Goal: Task Accomplishment & Management: Use online tool/utility

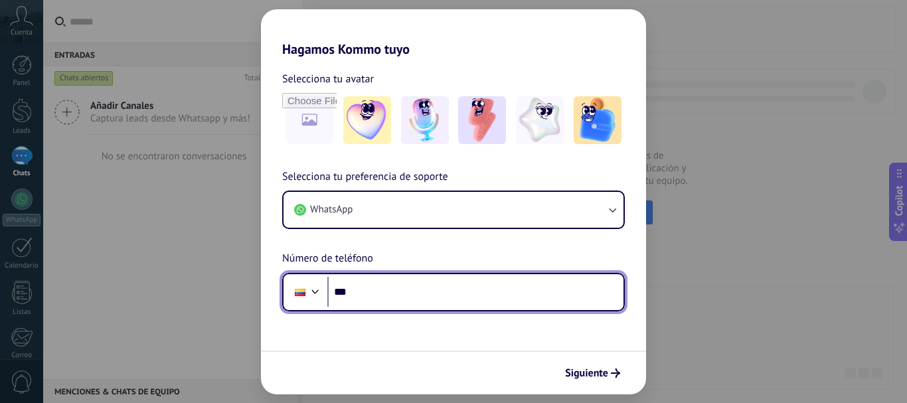
click at [458, 292] on input "***" at bounding box center [476, 292] width 296 height 31
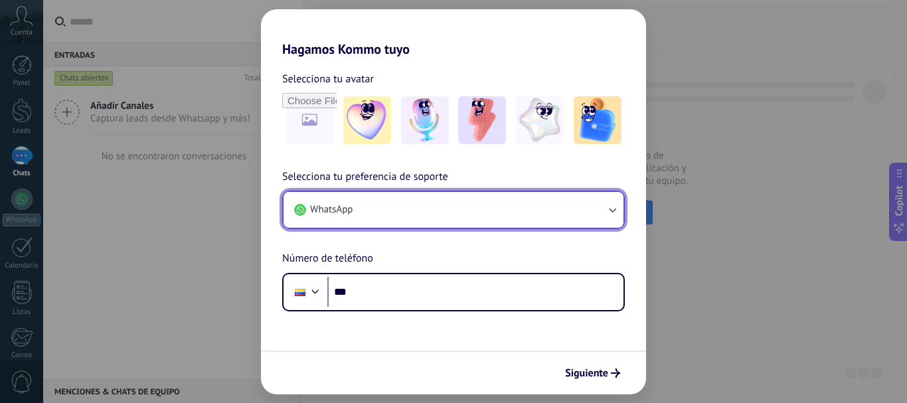
click at [424, 211] on button "WhatsApp" at bounding box center [454, 210] width 340 height 36
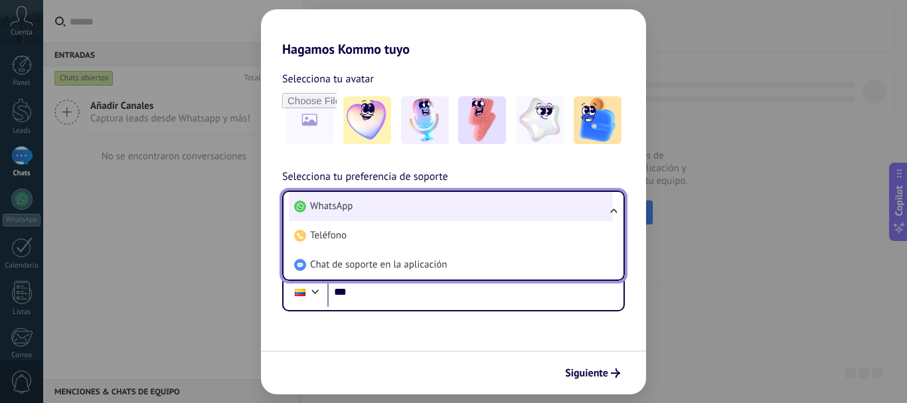
click at [456, 209] on li "WhatsApp" at bounding box center [451, 206] width 324 height 29
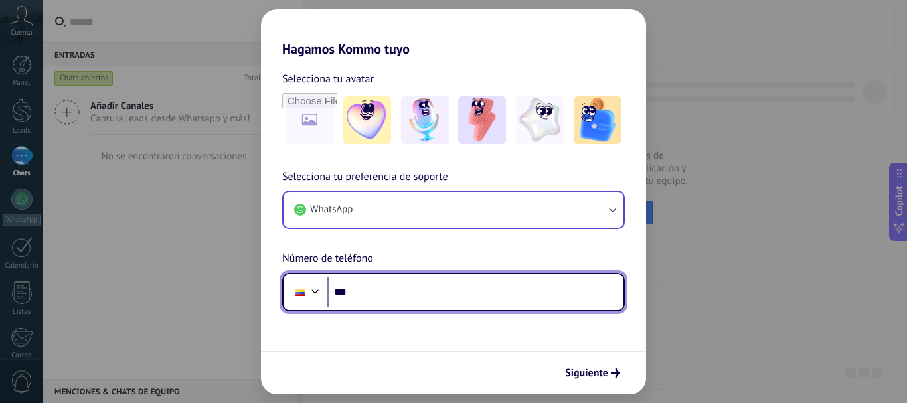
click at [447, 296] on input "***" at bounding box center [476, 292] width 296 height 31
type input "**********"
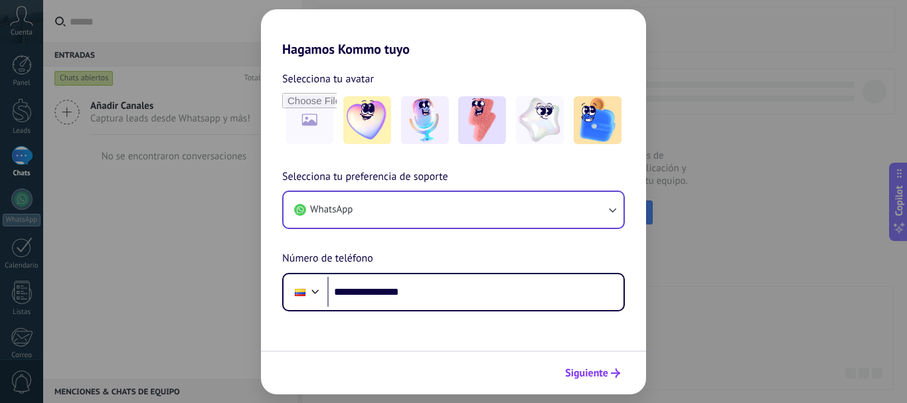
click at [599, 372] on span "Siguiente" at bounding box center [586, 373] width 43 height 9
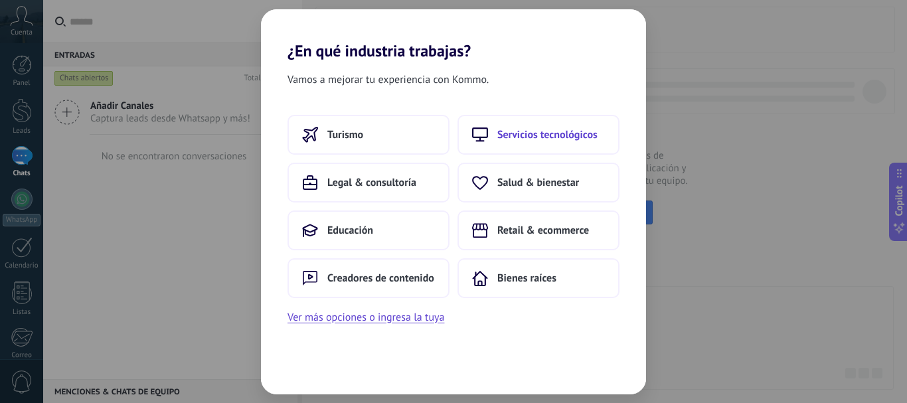
click at [608, 130] on button "Servicios tecnológicos" at bounding box center [539, 135] width 162 height 40
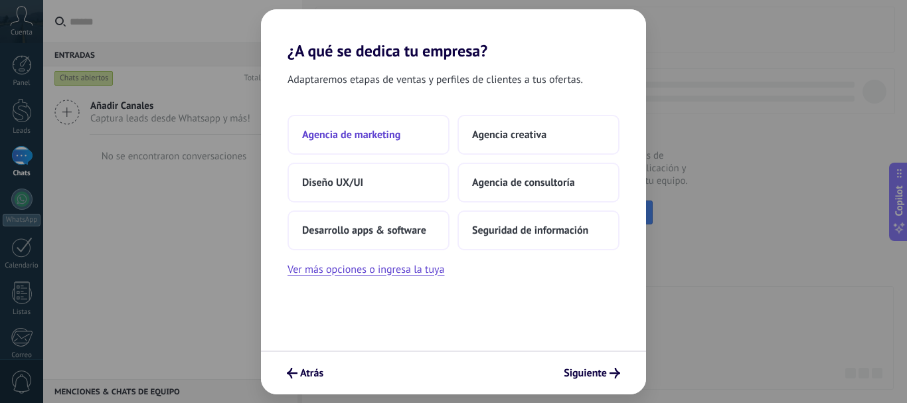
click at [403, 131] on button "Agencia de marketing" at bounding box center [369, 135] width 162 height 40
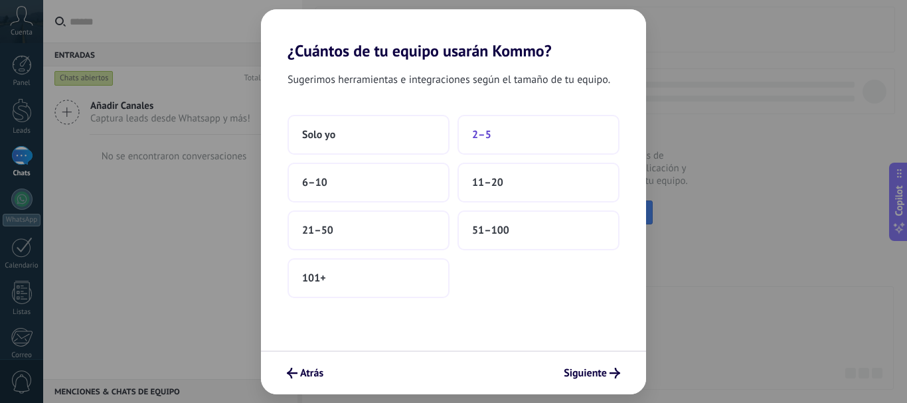
click at [490, 137] on span "2–5" at bounding box center [481, 134] width 19 height 13
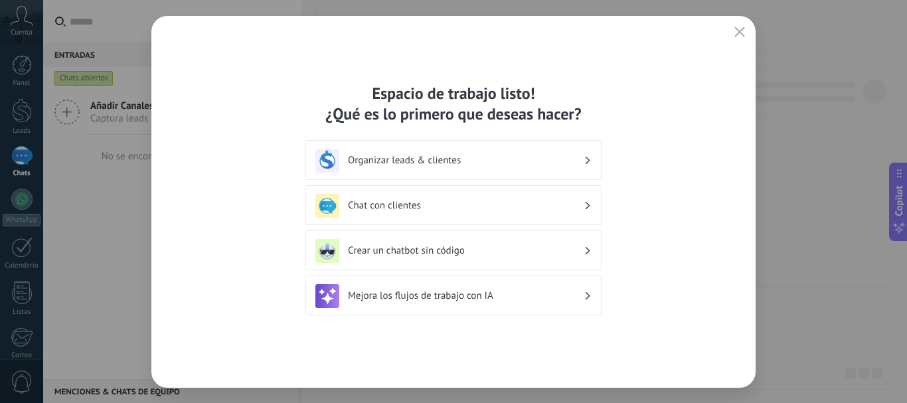
click at [586, 158] on icon at bounding box center [588, 161] width 5 height 8
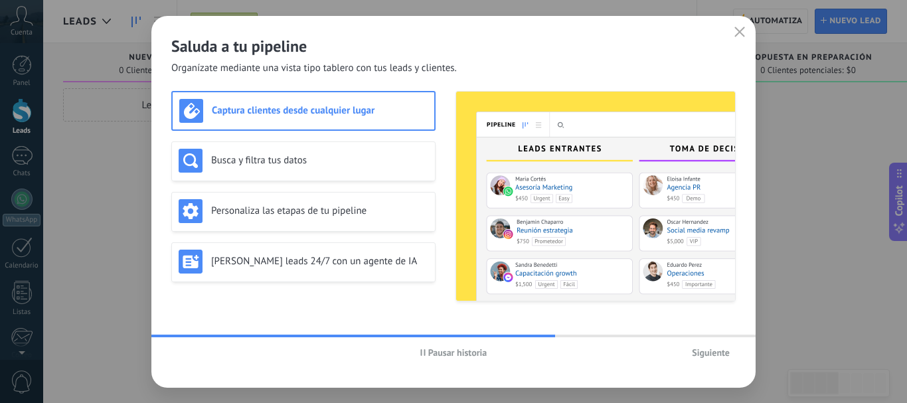
click at [704, 356] on span "Siguiente" at bounding box center [711, 352] width 38 height 9
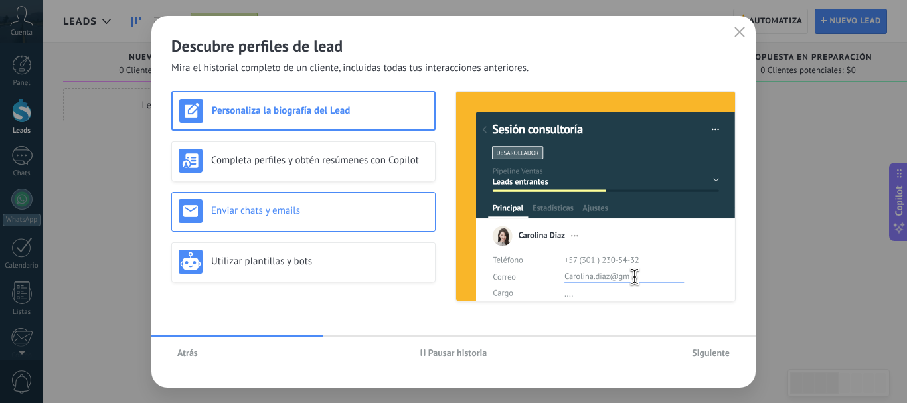
click at [330, 225] on div "Enviar chats y emails" at bounding box center [303, 212] width 264 height 40
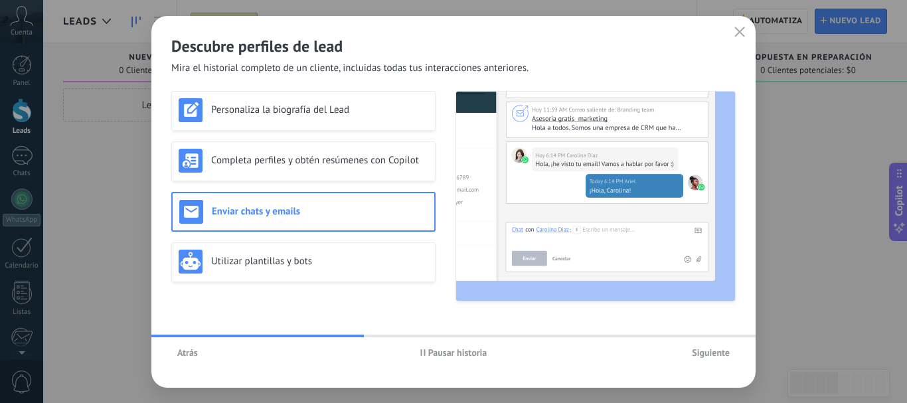
click at [696, 345] on button "Siguiente" at bounding box center [711, 353] width 50 height 20
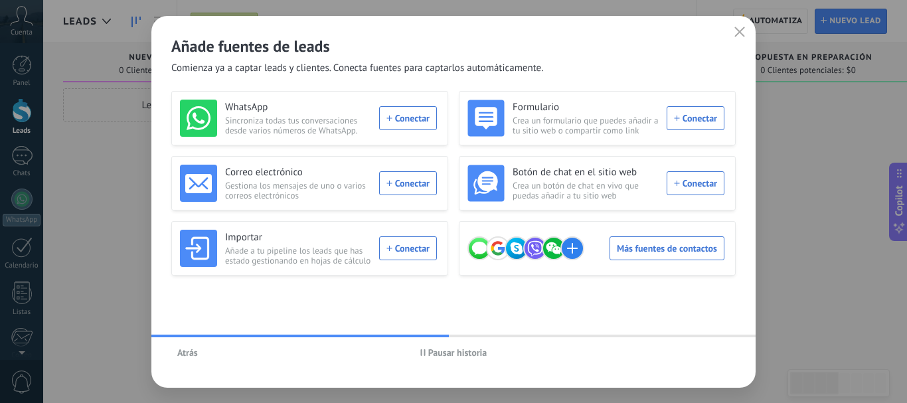
click at [201, 354] on button "Atrás" at bounding box center [187, 353] width 33 height 20
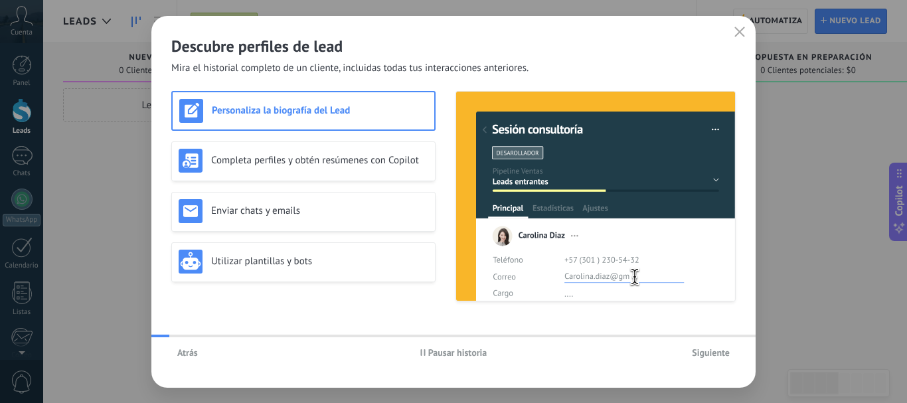
click at [194, 357] on span "Atrás" at bounding box center [187, 352] width 21 height 9
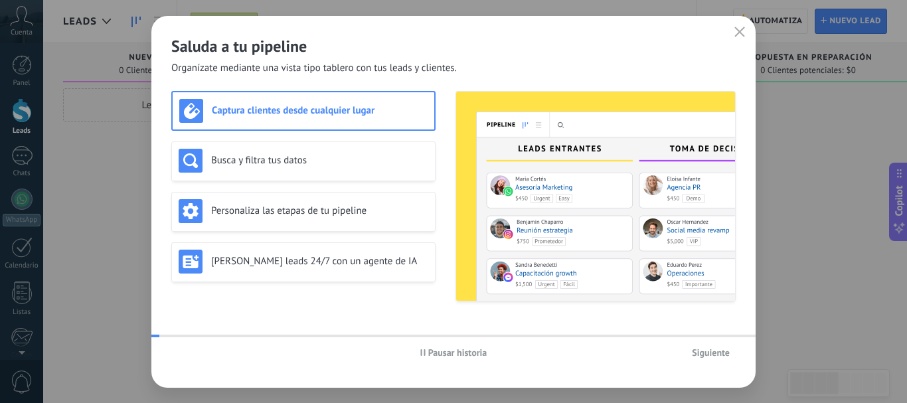
click at [194, 358] on div "Pausar historia Siguiente" at bounding box center [453, 352] width 605 height 31
click at [741, 30] on icon "button" at bounding box center [740, 32] width 11 height 11
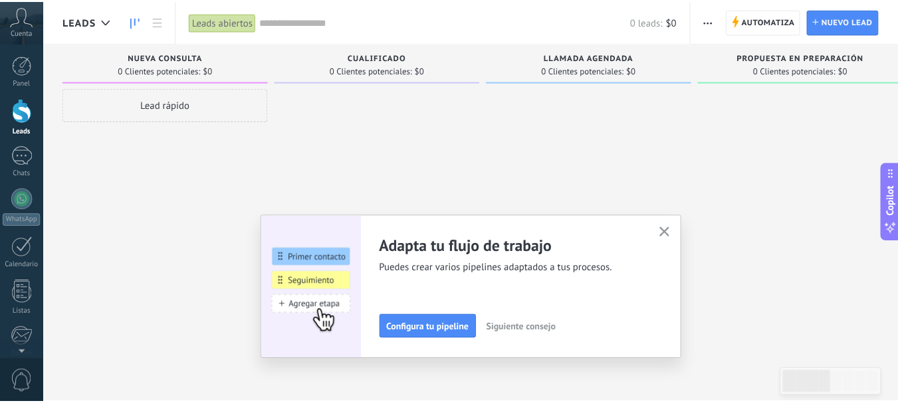
scroll to position [149, 0]
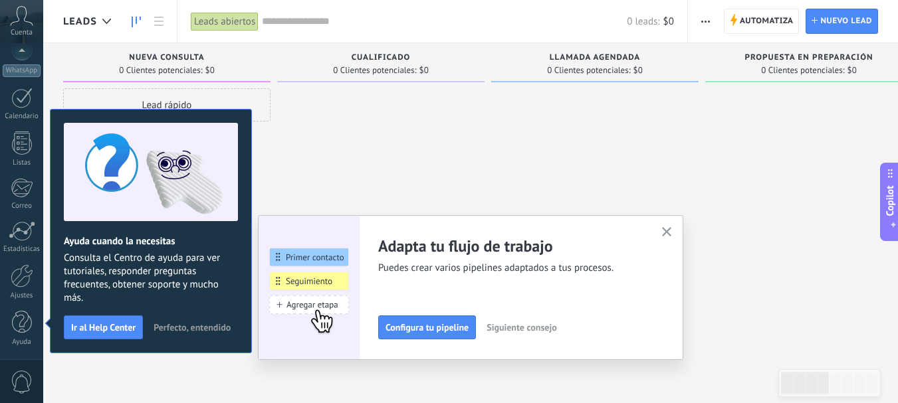
click at [203, 330] on span "Perfecto, entendido" at bounding box center [191, 327] width 77 height 9
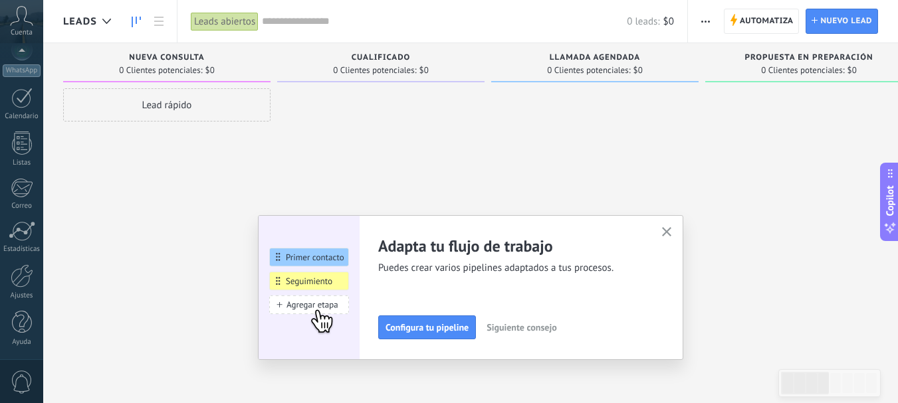
click at [675, 229] on button "button" at bounding box center [666, 233] width 17 height 18
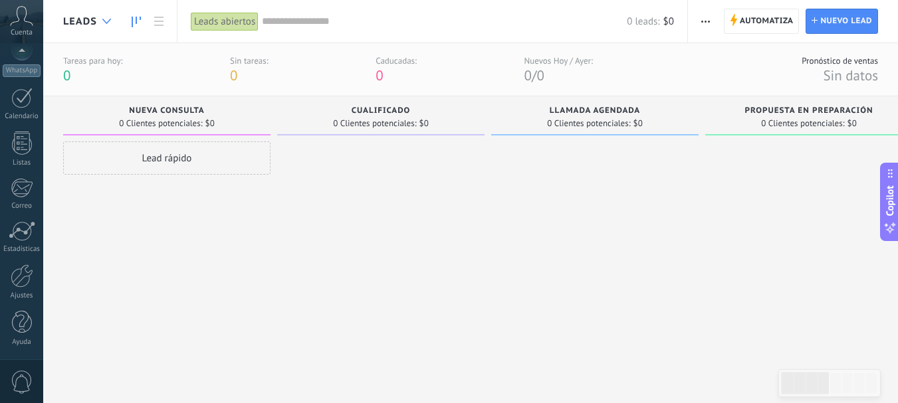
click at [104, 23] on icon at bounding box center [106, 21] width 9 height 5
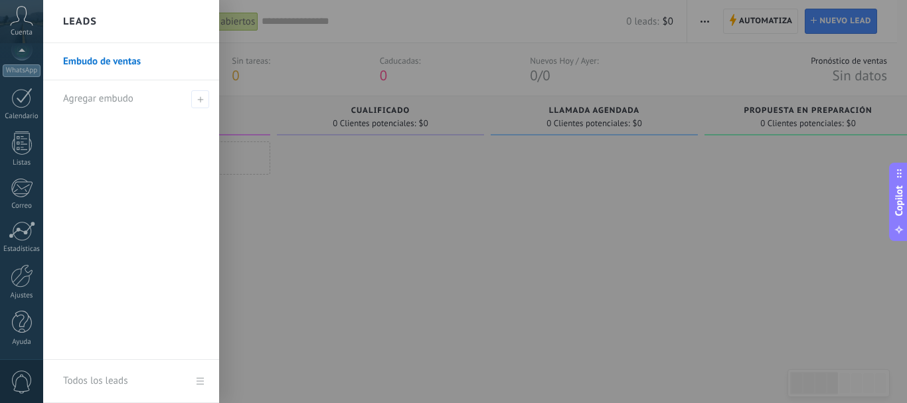
click at [357, 256] on div at bounding box center [496, 201] width 907 height 403
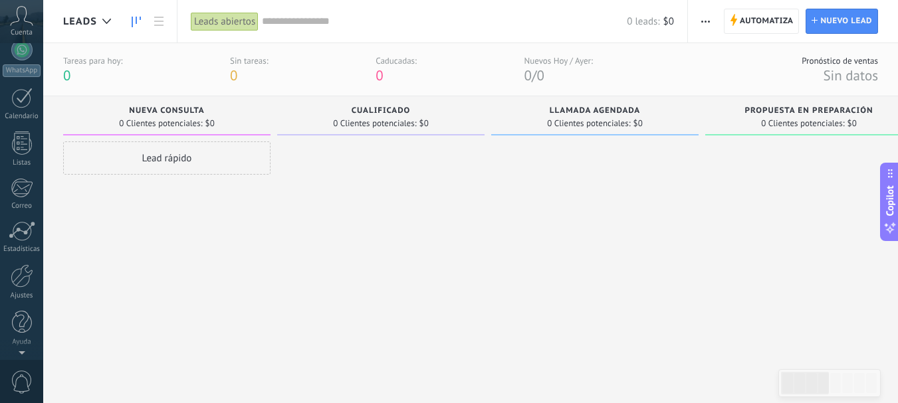
scroll to position [0, 0]
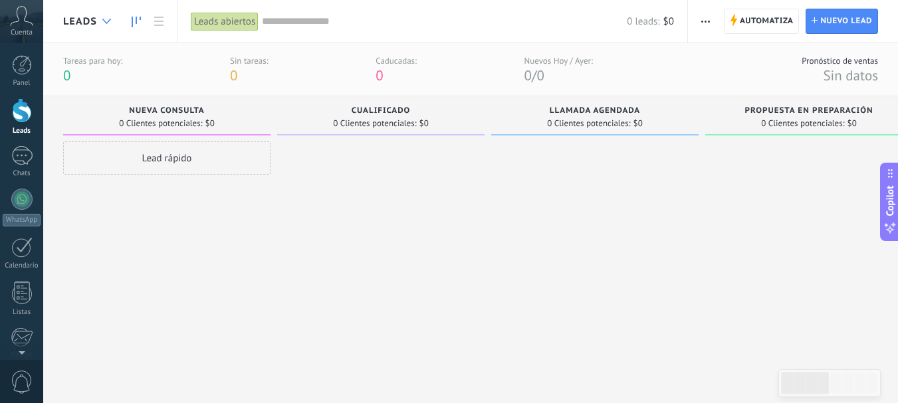
click at [104, 23] on icon at bounding box center [106, 21] width 9 height 5
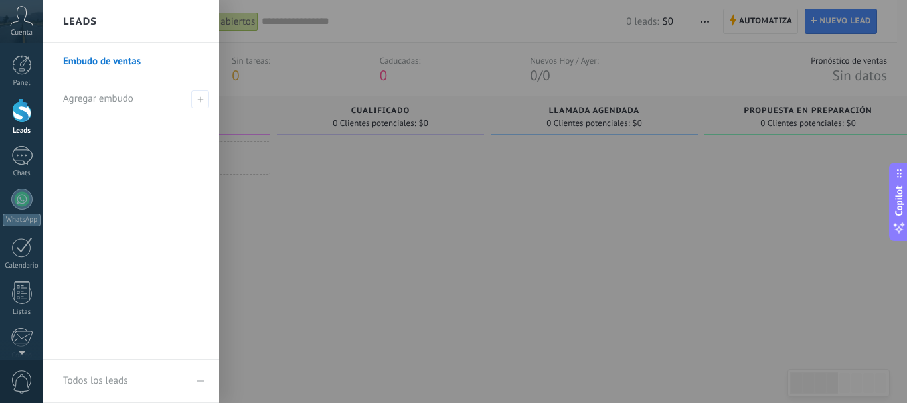
click at [105, 60] on link "Embudo de ventas" at bounding box center [134, 61] width 143 height 37
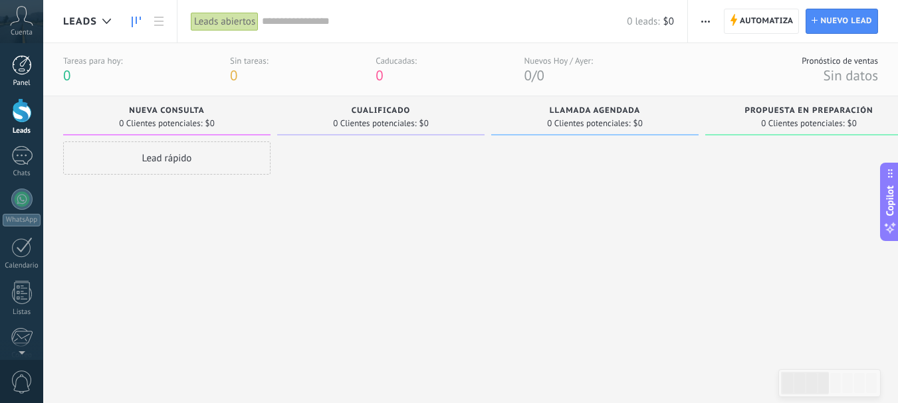
click at [23, 73] on div at bounding box center [22, 65] width 20 height 20
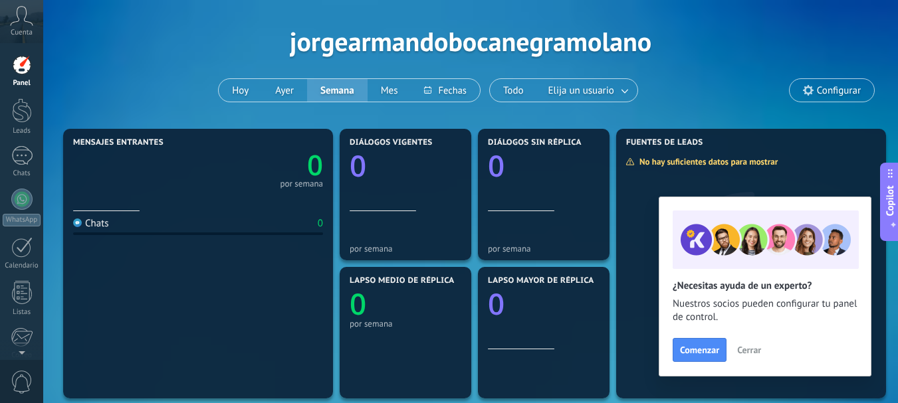
scroll to position [66, 0]
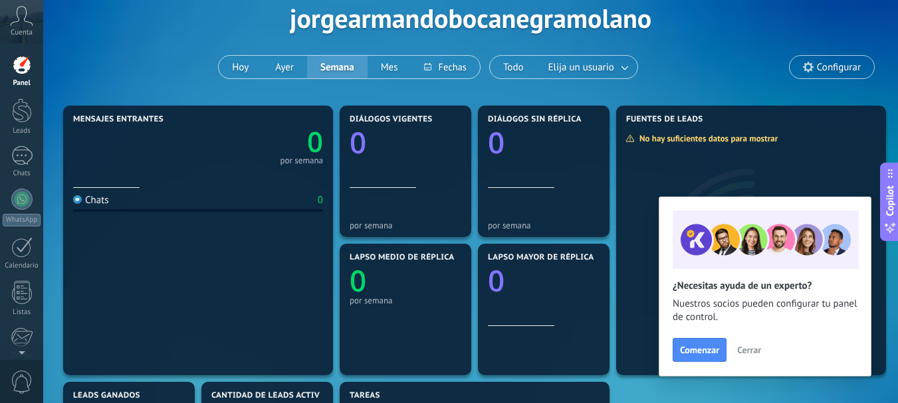
click at [755, 351] on span "Cerrar" at bounding box center [749, 349] width 24 height 9
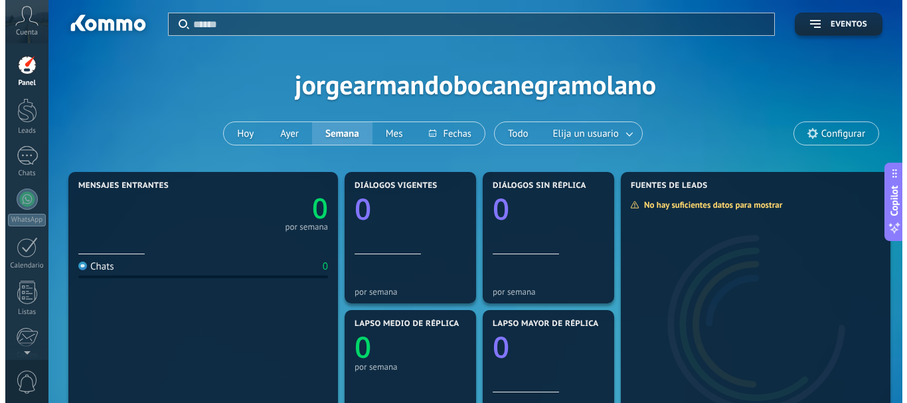
scroll to position [0, 0]
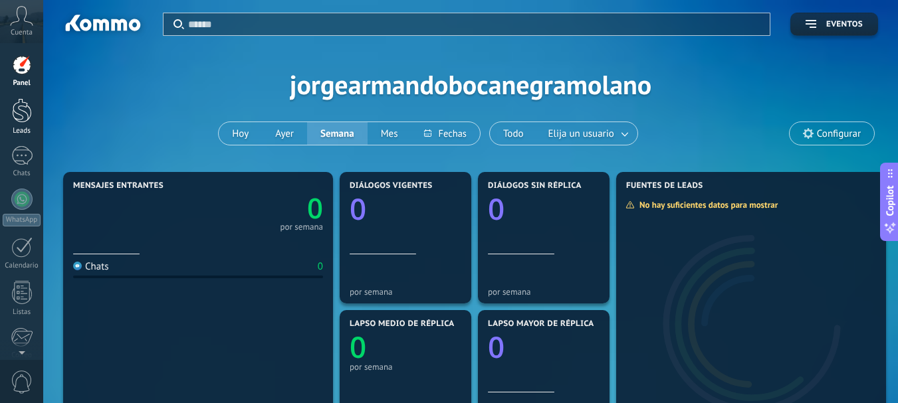
click at [23, 108] on div at bounding box center [22, 110] width 20 height 25
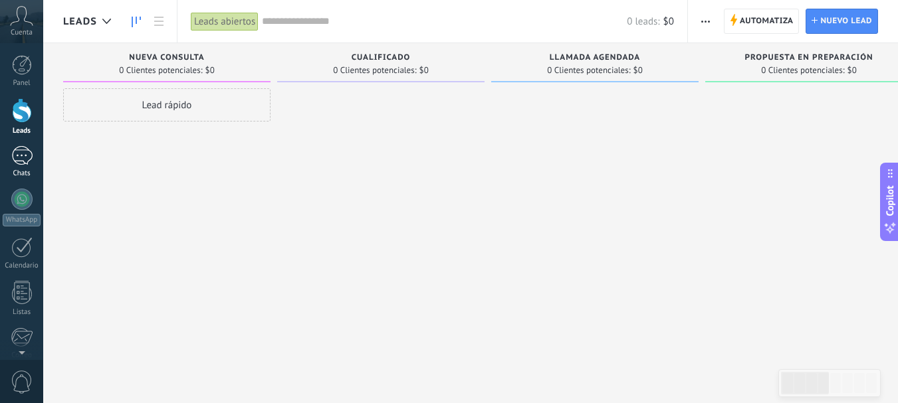
click at [13, 167] on link "Chats" at bounding box center [21, 162] width 43 height 32
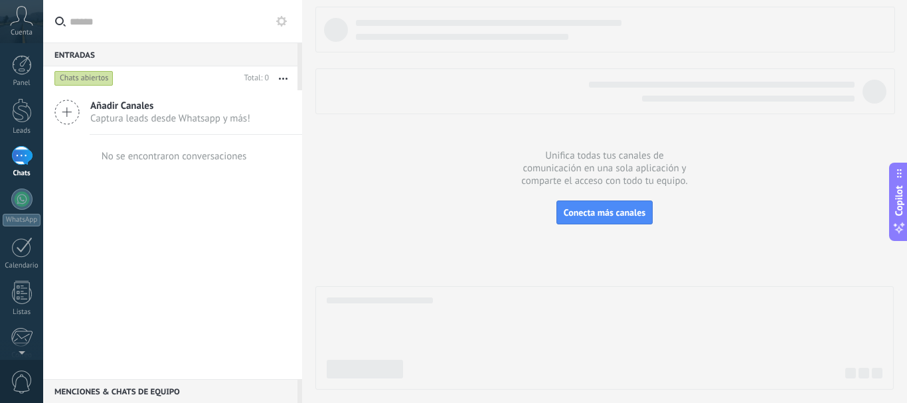
click at [124, 123] on span "Captura leads desde Whatsapp y más!" at bounding box center [170, 118] width 160 height 13
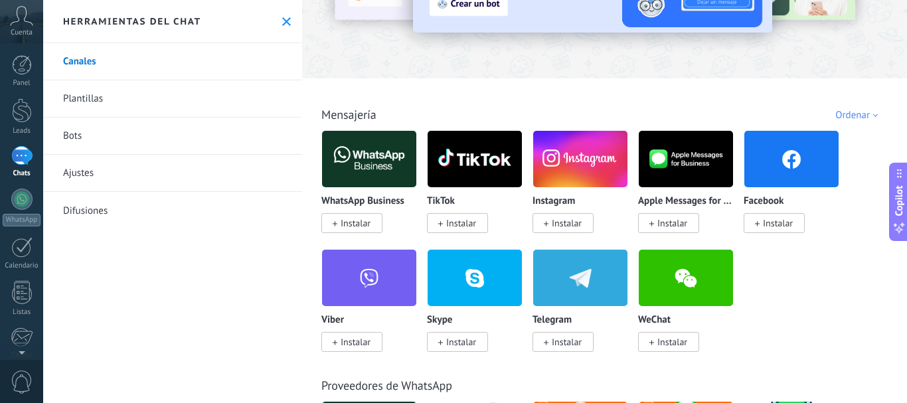
scroll to position [133, 0]
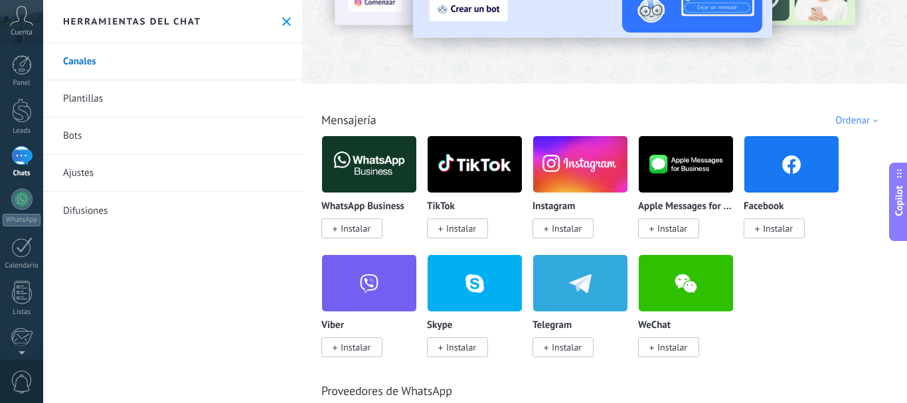
click at [367, 151] on img at bounding box center [369, 164] width 94 height 64
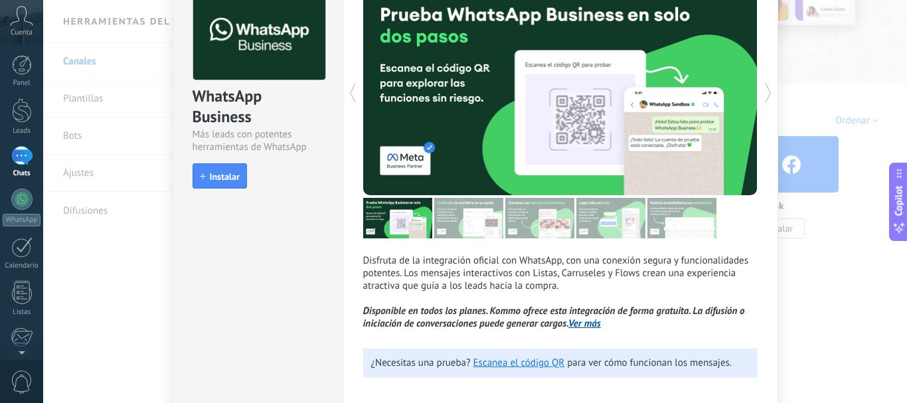
scroll to position [73, 0]
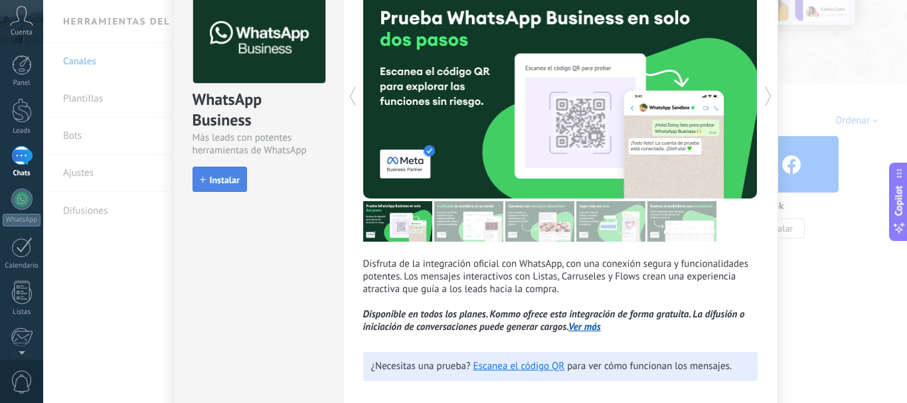
click at [238, 188] on button "Instalar" at bounding box center [220, 179] width 54 height 25
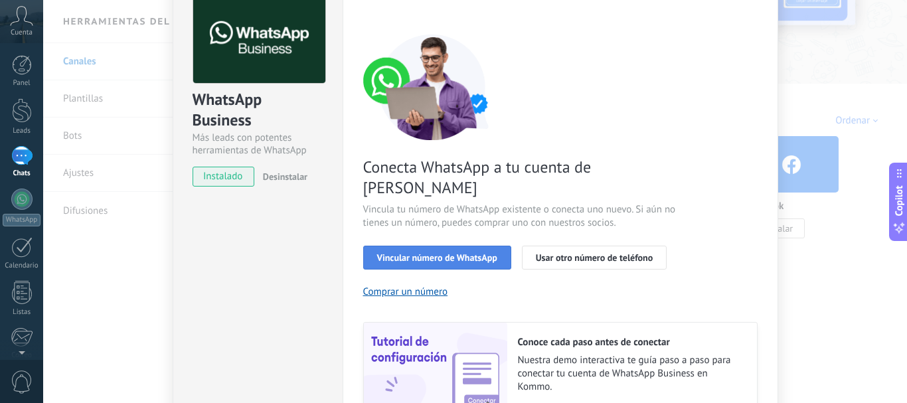
click at [430, 253] on span "Vincular número de WhatsApp" at bounding box center [437, 257] width 120 height 9
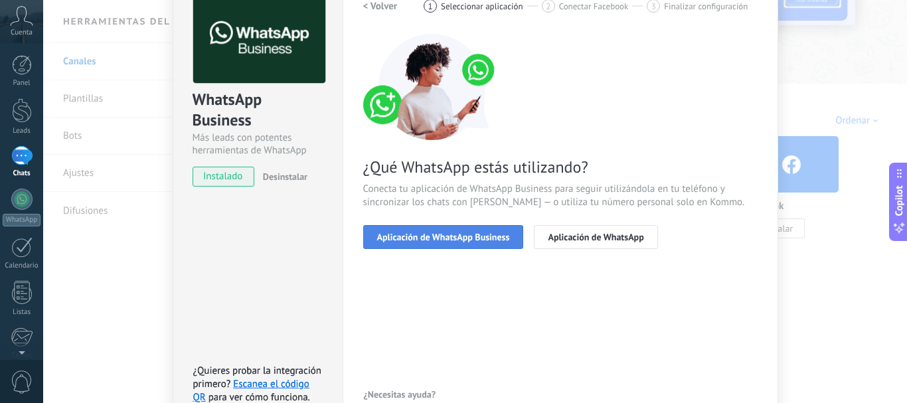
click at [428, 240] on span "Aplicación de WhatsApp Business" at bounding box center [443, 237] width 133 height 9
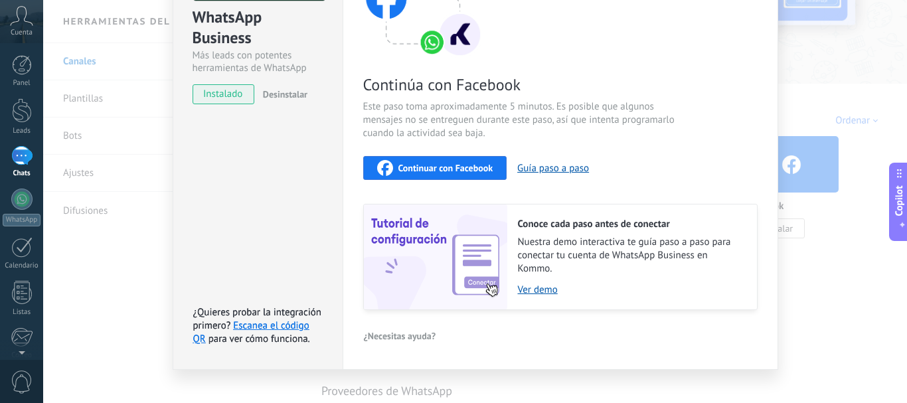
scroll to position [171, 0]
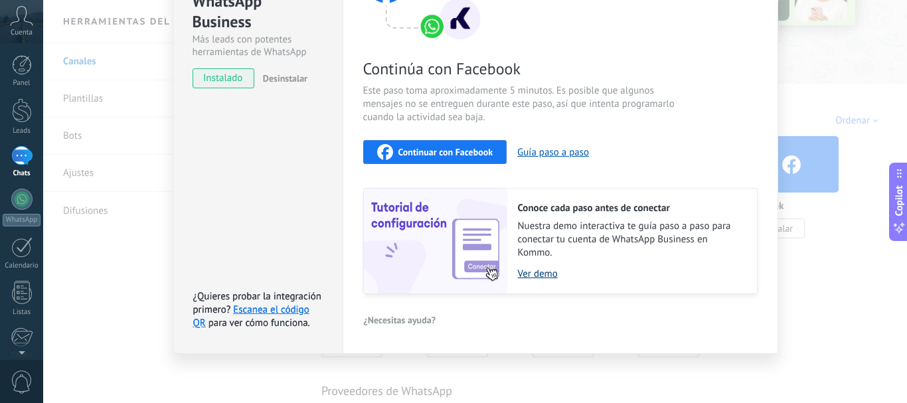
click at [537, 277] on link "Ver demo" at bounding box center [631, 274] width 226 height 13
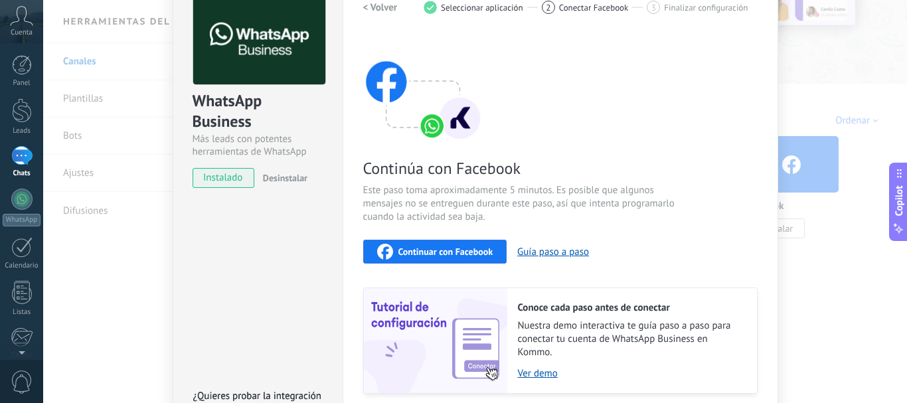
scroll to position [0, 0]
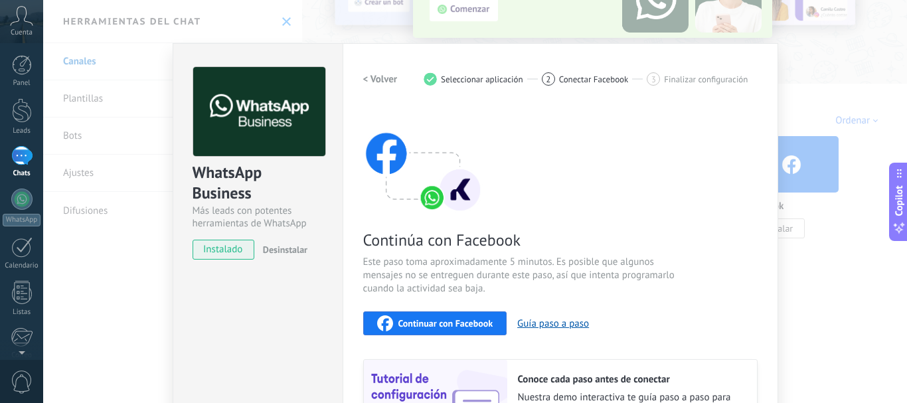
click at [282, 255] on span "Desinstalar" at bounding box center [285, 250] width 45 height 12
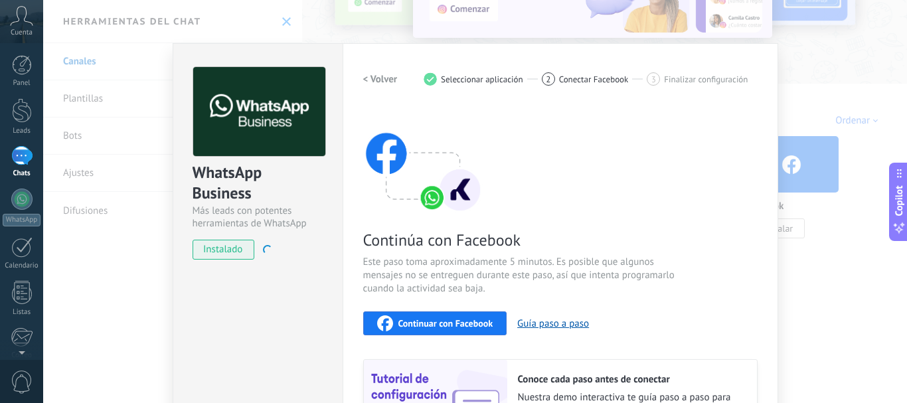
click at [11, 15] on icon at bounding box center [21, 16] width 23 height 20
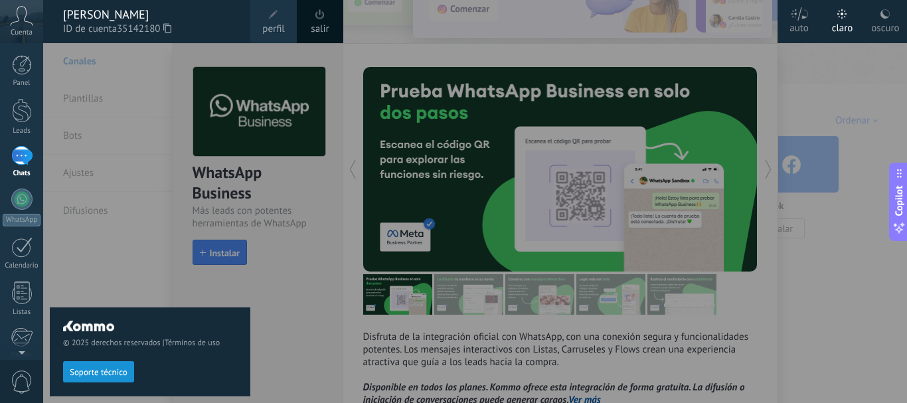
click at [169, 31] on icon at bounding box center [167, 28] width 8 height 10
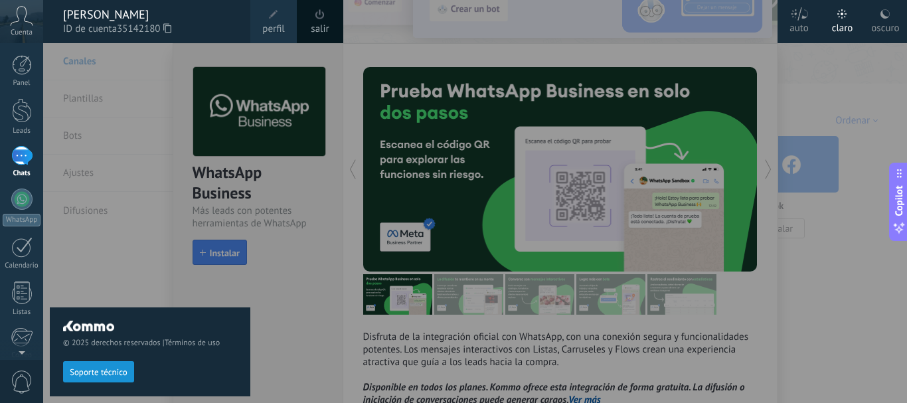
click at [278, 185] on div at bounding box center [496, 201] width 907 height 403
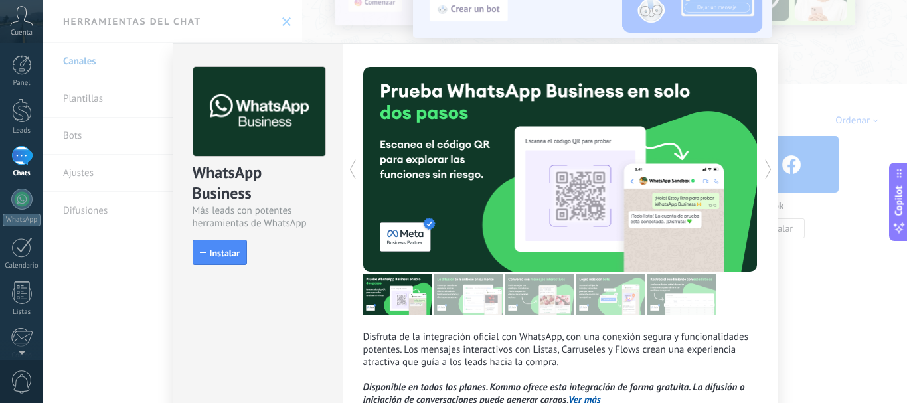
click at [88, 274] on div "WhatsApp Business Más leads con potentes herramientas de WhatsApp install Insta…" at bounding box center [475, 201] width 864 height 403
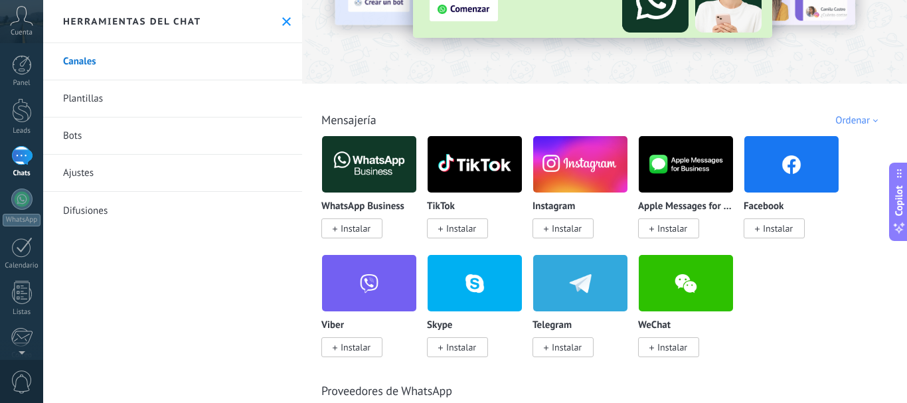
click at [572, 230] on span "Instalar" at bounding box center [567, 229] width 30 height 12
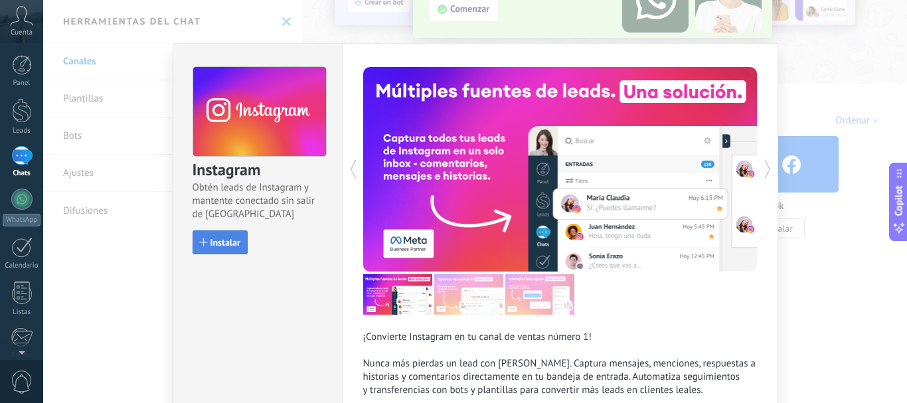
click at [203, 250] on button "Instalar" at bounding box center [220, 243] width 55 height 24
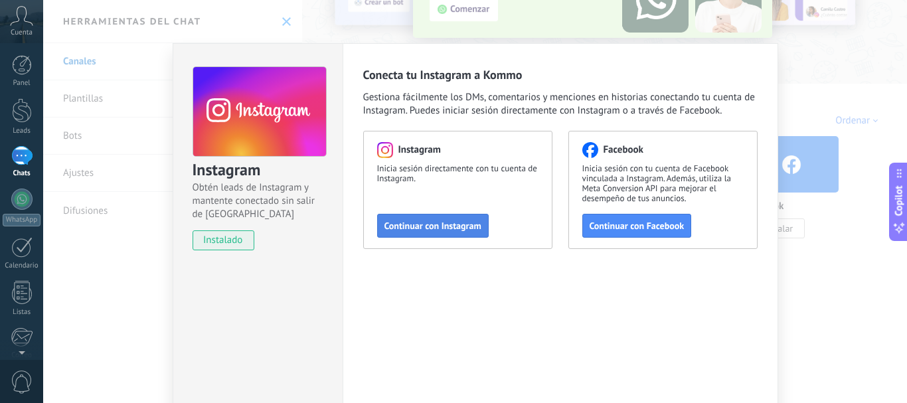
click at [439, 222] on span "Continuar con Instagram" at bounding box center [433, 225] width 97 height 9
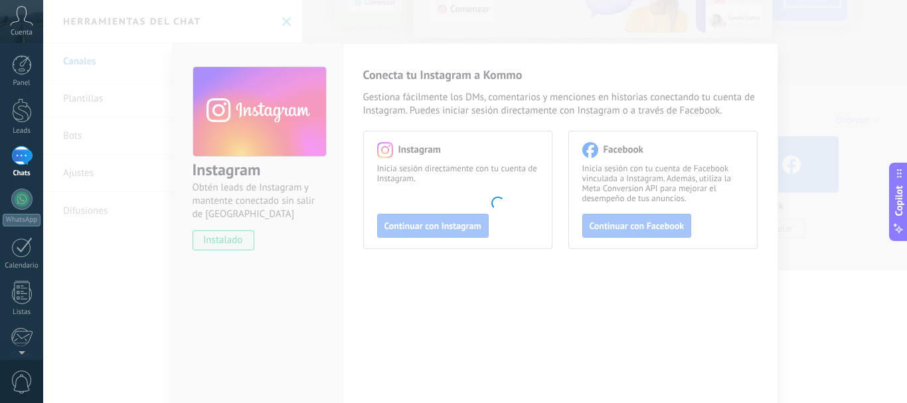
click at [762, 179] on body ".abccls-1,.abccls-2{fill-rule:evenodd}.abccls-2{fill:#fff} .abfcls-1{fill:none}…" at bounding box center [453, 201] width 907 height 403
click at [858, 151] on body ".abccls-1,.abccls-2{fill-rule:evenodd}.abccls-2{fill:#fff} .abfcls-1{fill:none}…" at bounding box center [453, 201] width 907 height 403
click at [811, 307] on body ".abccls-1,.abccls-2{fill-rule:evenodd}.abccls-2{fill:#fff} .abfcls-1{fill:none}…" at bounding box center [453, 201] width 907 height 403
click at [819, 290] on body ".abccls-1,.abccls-2{fill-rule:evenodd}.abccls-2{fill:#fff} .abfcls-1{fill:none}…" at bounding box center [453, 201] width 907 height 403
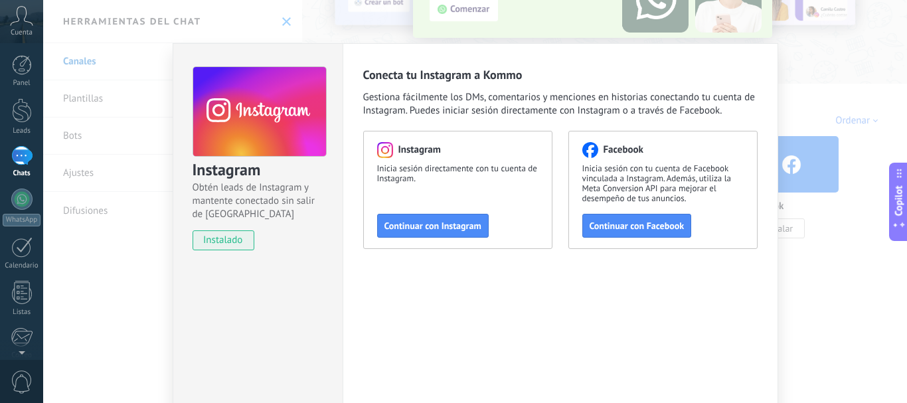
click at [292, 305] on div "Instagram Obtén leads de Instagram y mantente conectado sin salir de Kommo inst…" at bounding box center [258, 240] width 170 height 395
click at [837, 340] on div "Instagram Obtén leads de Instagram y mantente conectado sin salir de Kommo inst…" at bounding box center [475, 201] width 864 height 403
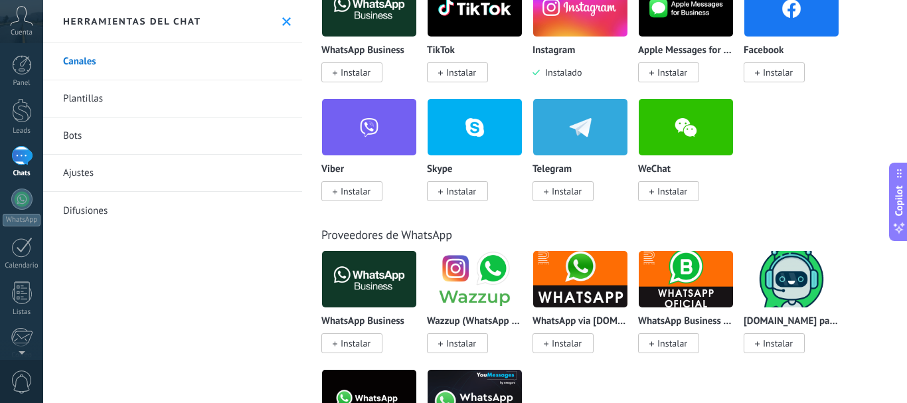
scroll to position [266, 0]
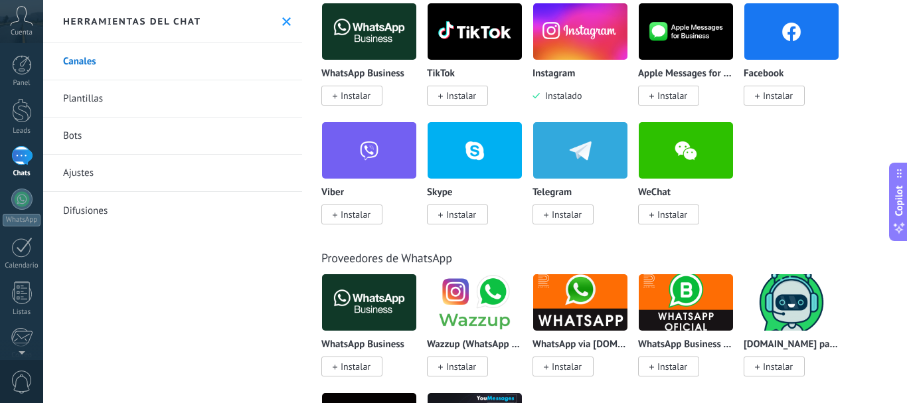
click at [376, 149] on img at bounding box center [369, 150] width 94 height 64
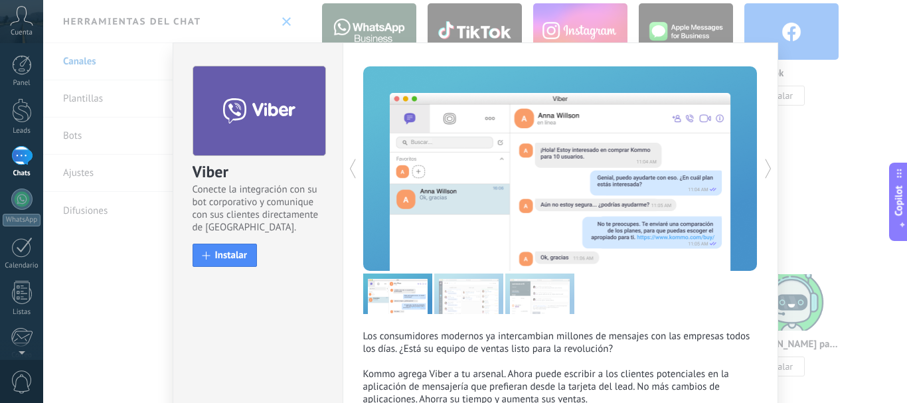
scroll to position [0, 0]
click at [799, 204] on div "Viber Conecte la integración con su bot corporativo y comunique con sus cliente…" at bounding box center [475, 201] width 864 height 403
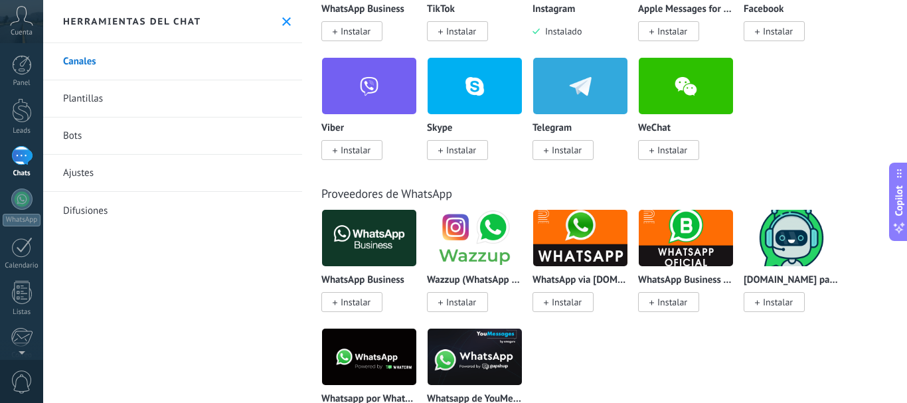
scroll to position [332, 0]
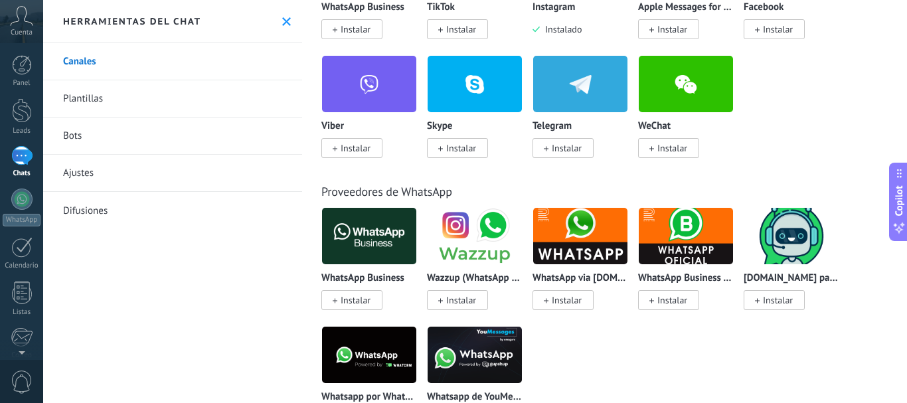
click at [477, 241] on img at bounding box center [475, 236] width 94 height 64
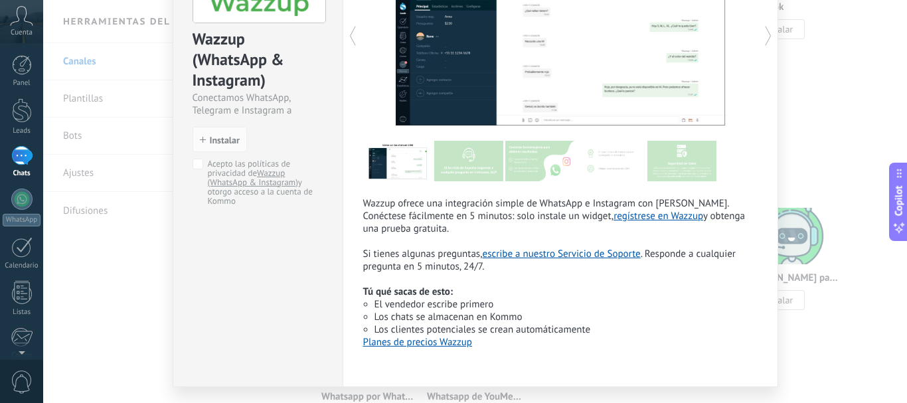
scroll to position [167, 0]
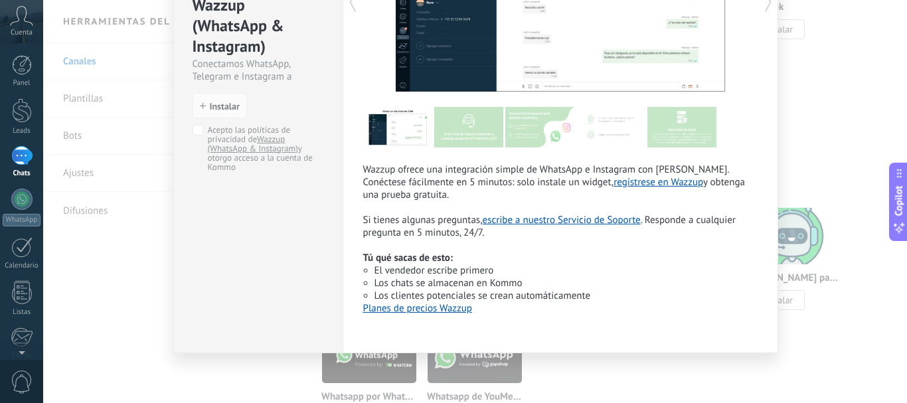
click at [403, 312] on link "Planes de precios Wazzup" at bounding box center [417, 308] width 109 height 13
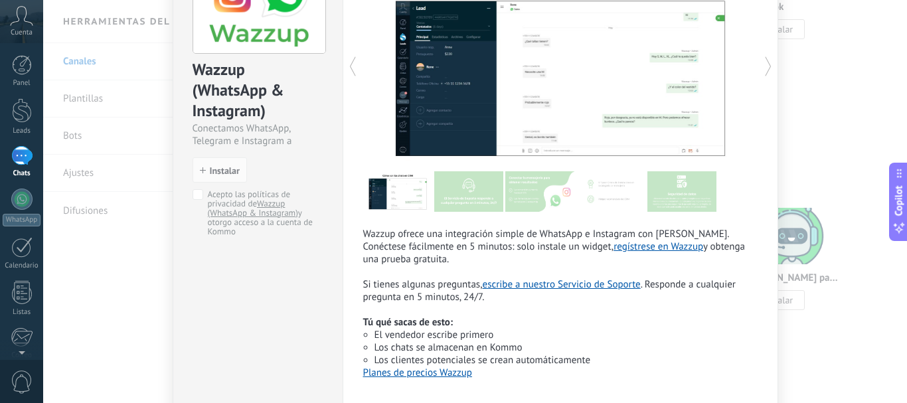
scroll to position [0, 0]
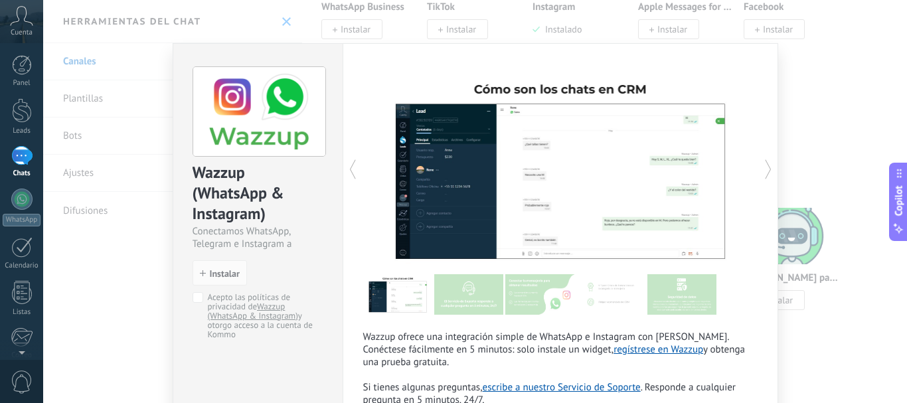
click at [128, 177] on div "Wazzup (WhatsApp & Instagram) Conectamos WhatsApp, Telegram e Instagram a Kommo…" at bounding box center [475, 201] width 864 height 403
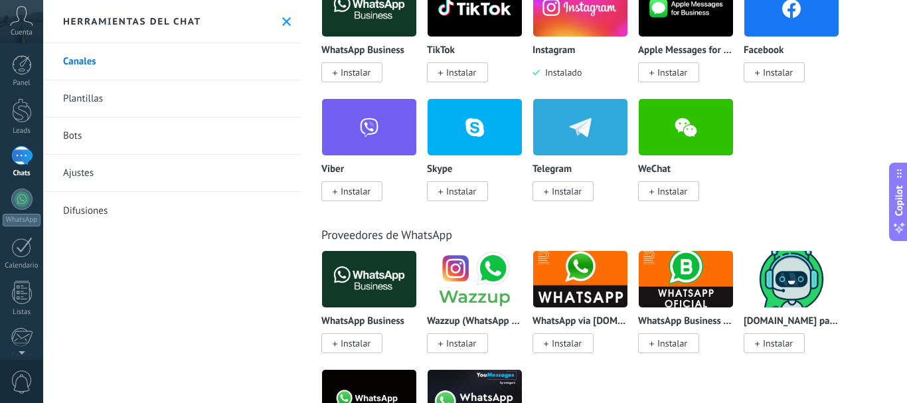
scroll to position [266, 0]
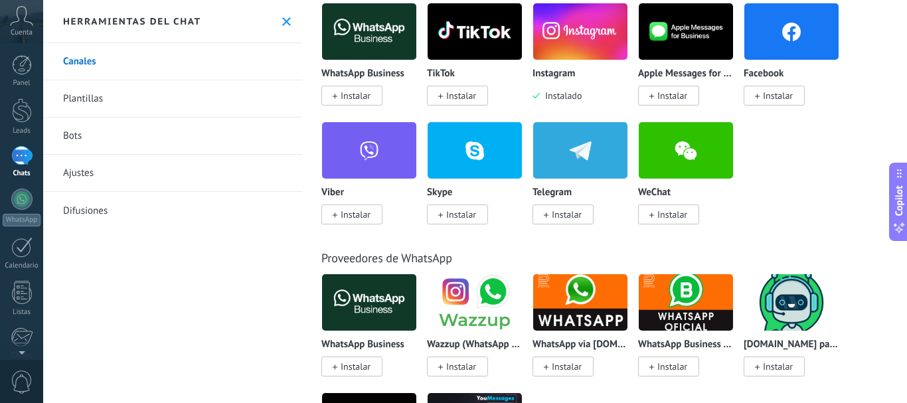
click at [396, 302] on img at bounding box center [369, 302] width 94 height 64
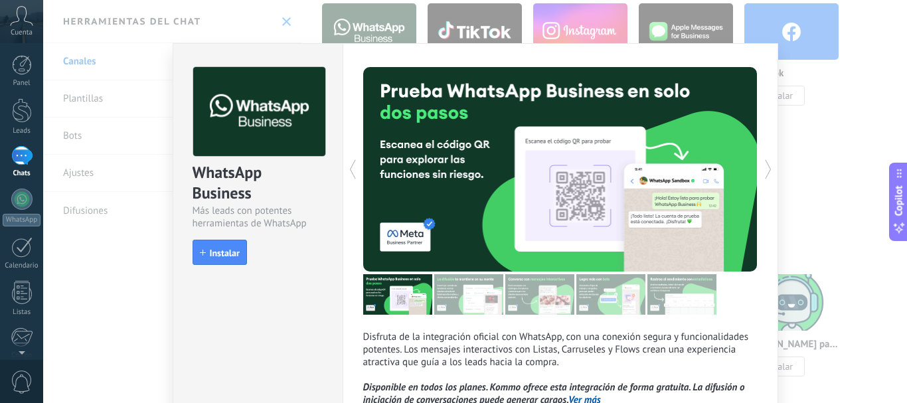
click at [771, 167] on icon at bounding box center [768, 169] width 13 height 27
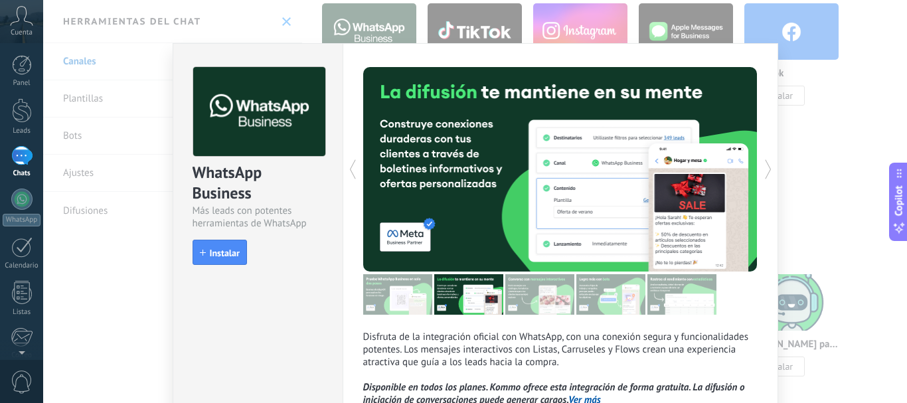
click at [771, 167] on icon at bounding box center [768, 169] width 13 height 27
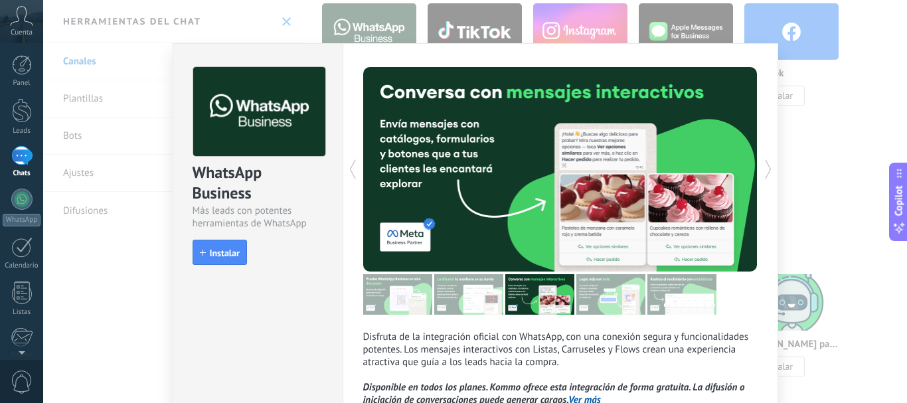
click at [771, 167] on icon at bounding box center [768, 169] width 13 height 27
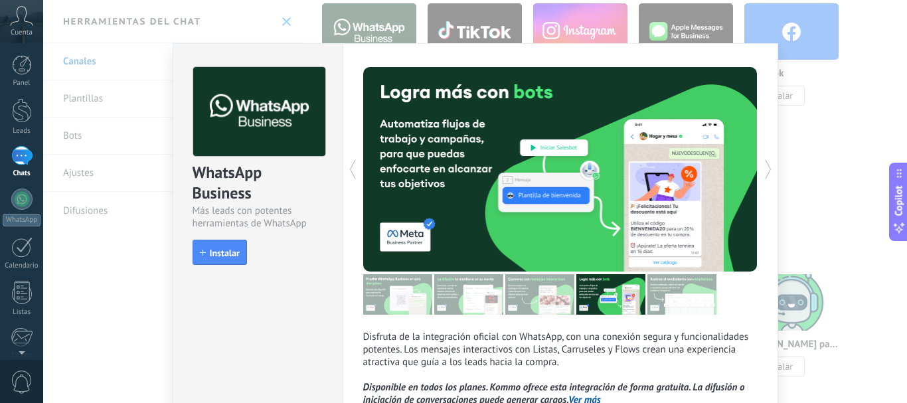
click at [771, 168] on icon at bounding box center [768, 169] width 13 height 27
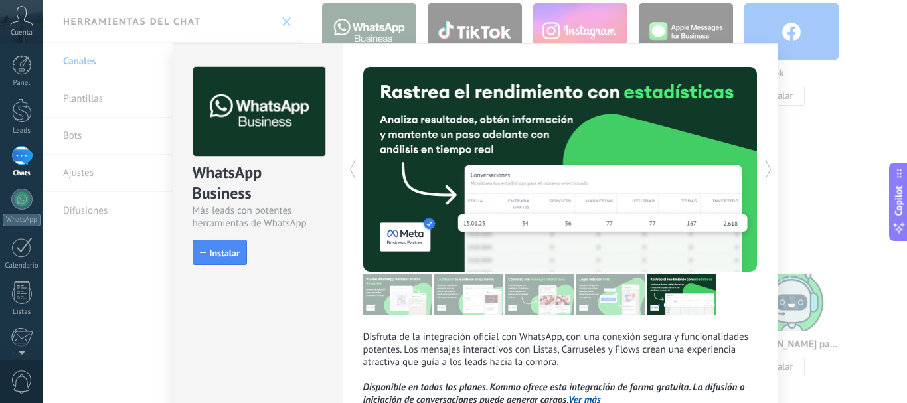
click at [771, 168] on icon at bounding box center [768, 169] width 13 height 27
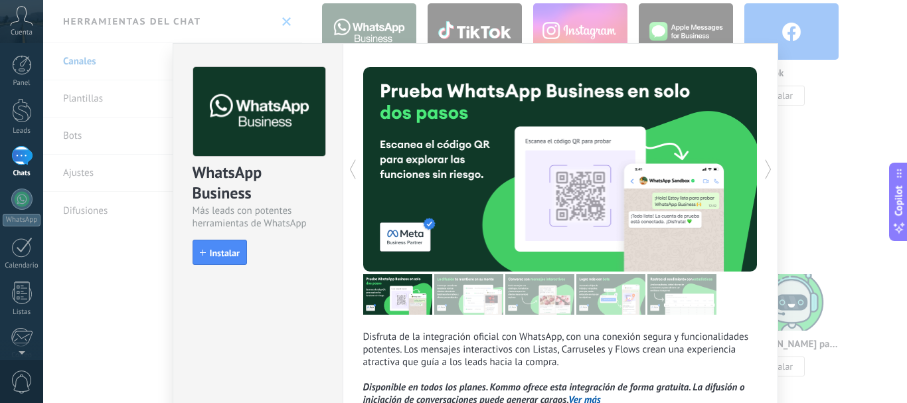
click at [350, 175] on icon at bounding box center [352, 169] width 13 height 27
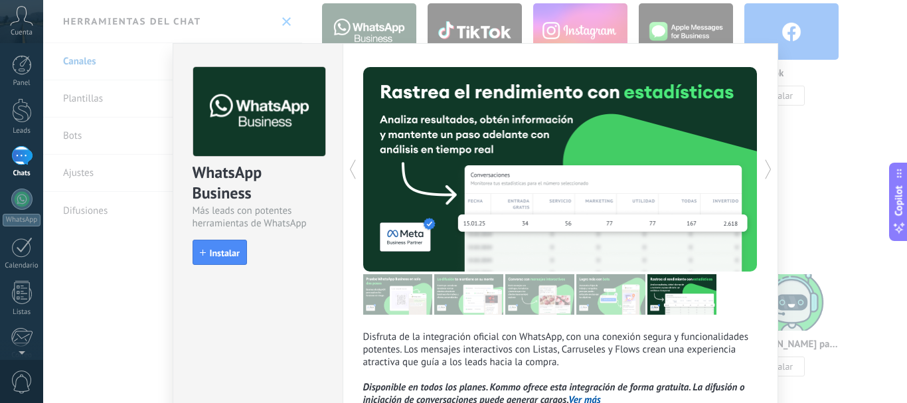
click at [763, 167] on icon at bounding box center [768, 169] width 13 height 27
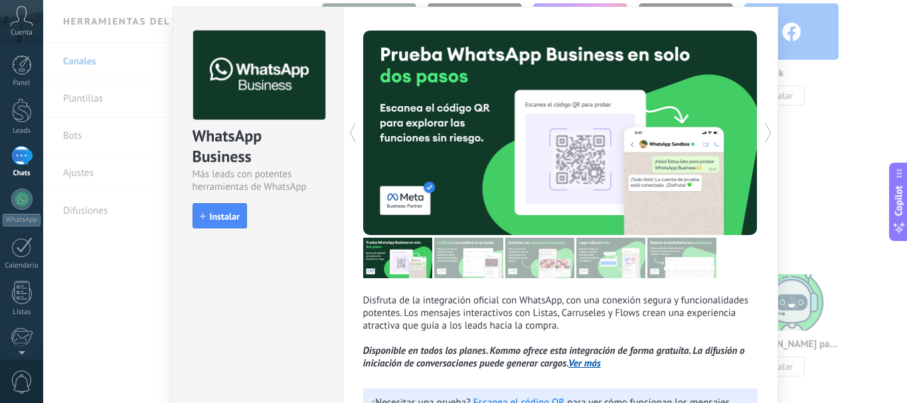
scroll to position [133, 0]
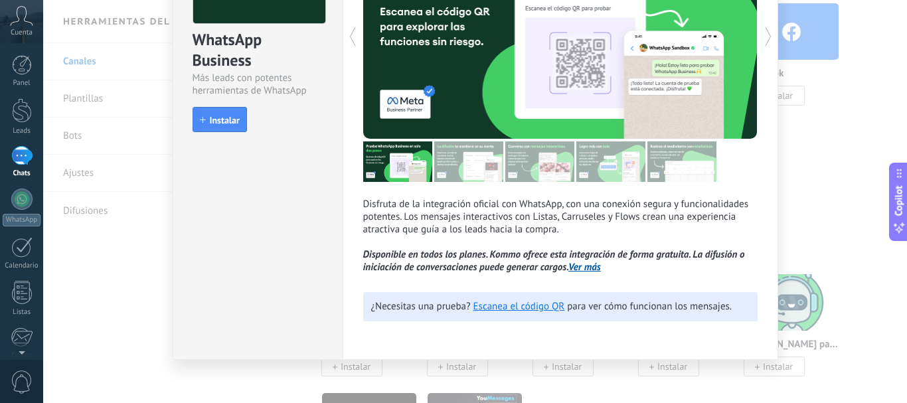
click at [571, 267] on link "Ver más" at bounding box center [585, 267] width 33 height 13
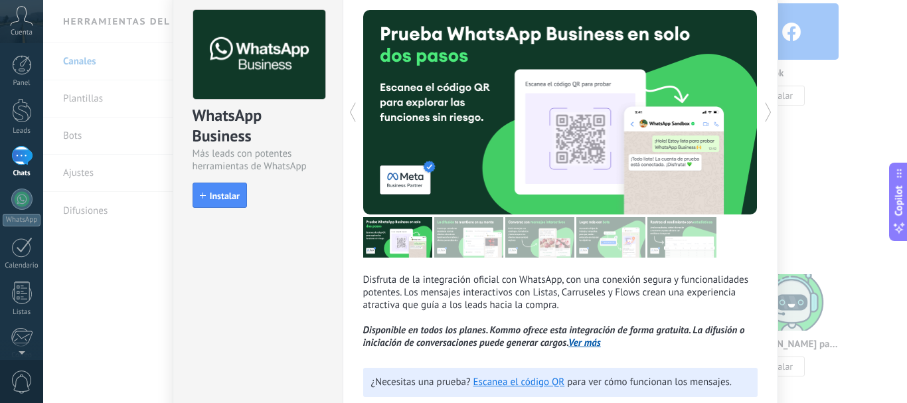
scroll to position [7, 0]
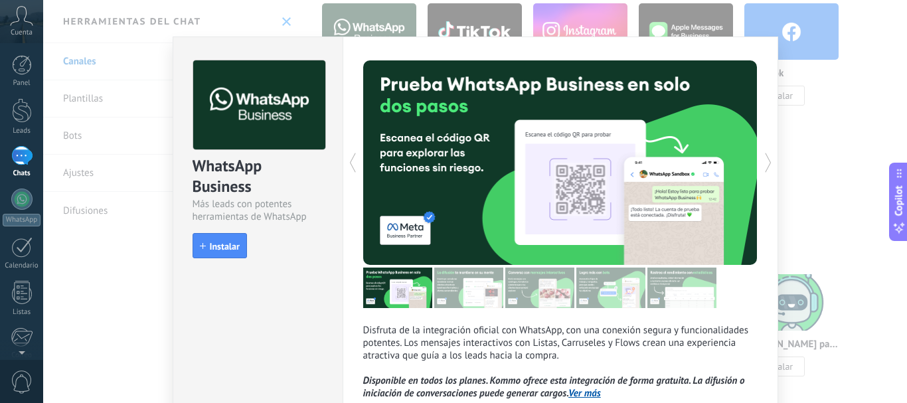
click at [116, 281] on div "WhatsApp Business Más leads con potentes herramientas de WhatsApp install Insta…" at bounding box center [475, 201] width 864 height 403
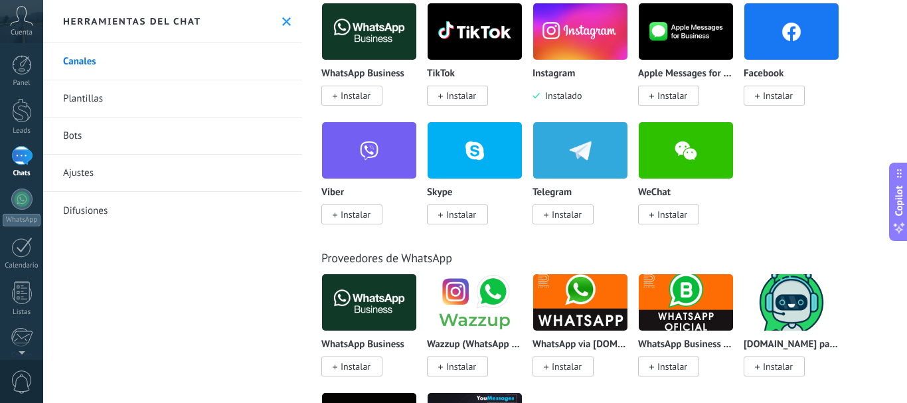
scroll to position [0, 0]
click at [465, 312] on img at bounding box center [475, 302] width 94 height 64
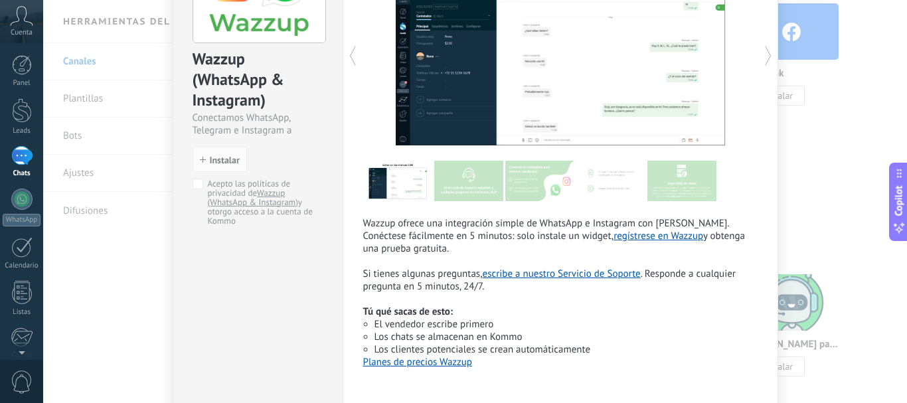
scroll to position [35, 0]
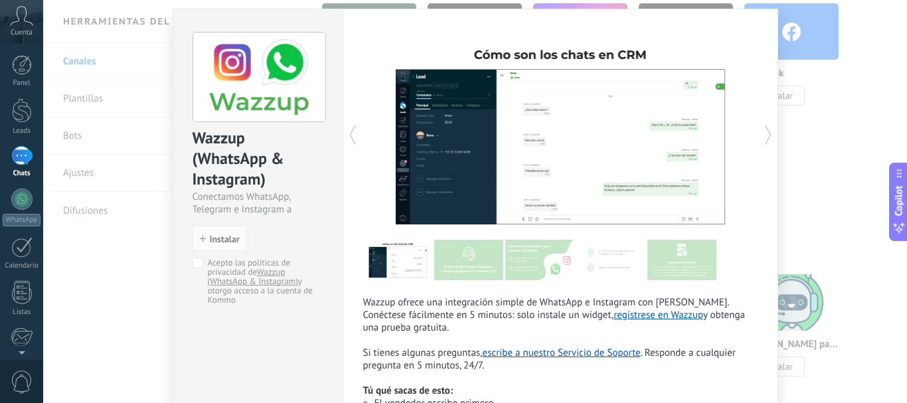
click at [762, 135] on icon at bounding box center [768, 135] width 13 height 27
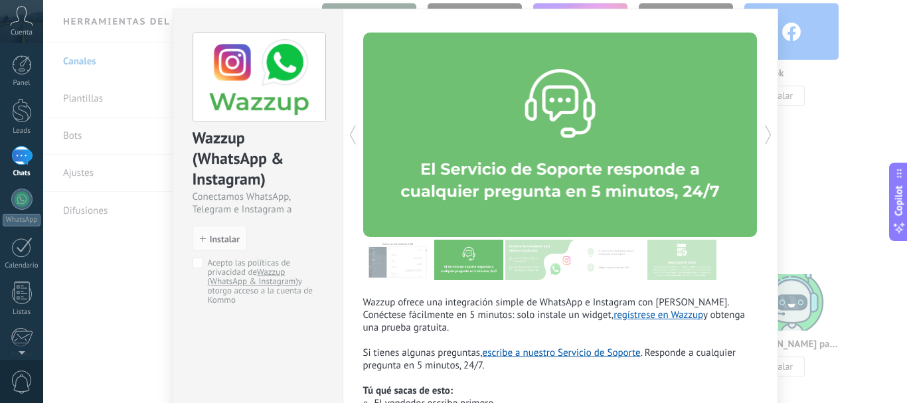
click at [763, 133] on icon at bounding box center [768, 135] width 13 height 27
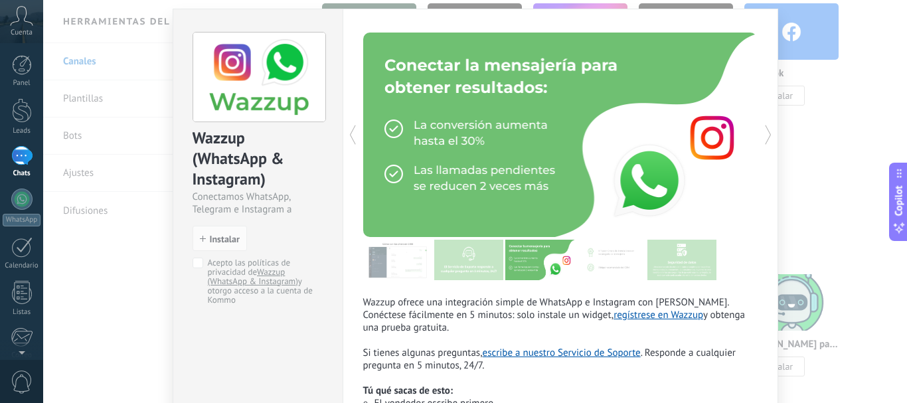
click at [766, 128] on icon at bounding box center [768, 135] width 13 height 27
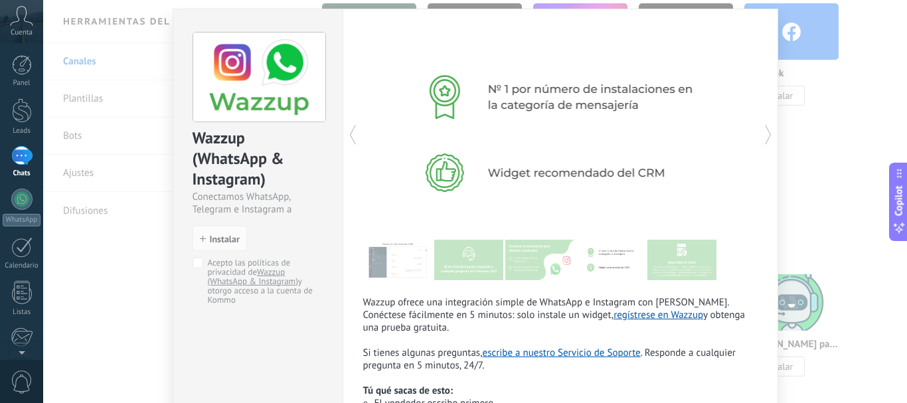
click at [762, 136] on icon at bounding box center [768, 135] width 13 height 27
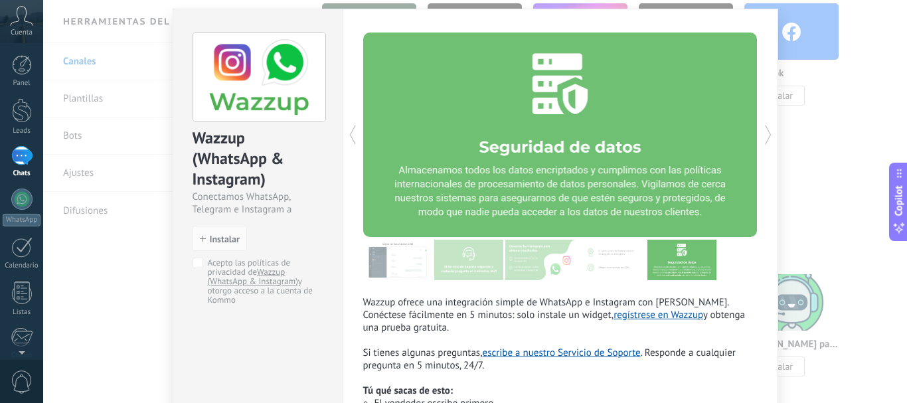
click at [844, 140] on div "Wazzup (WhatsApp & Instagram) Conectamos WhatsApp, Telegram e Instagram a Kommo…" at bounding box center [475, 201] width 864 height 403
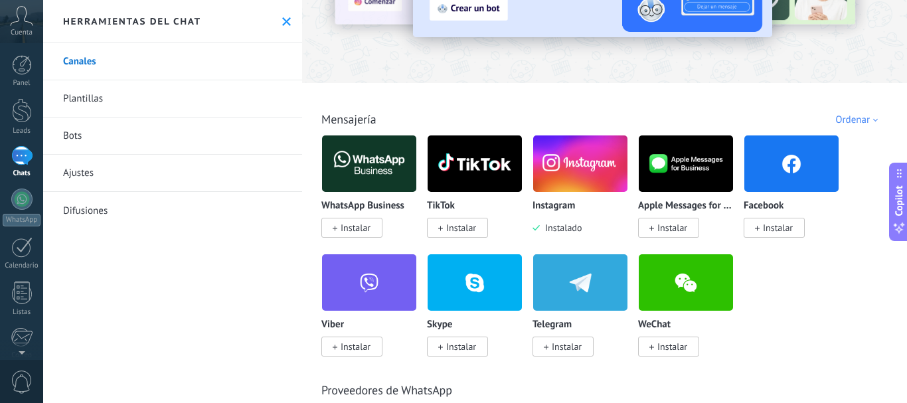
scroll to position [133, 0]
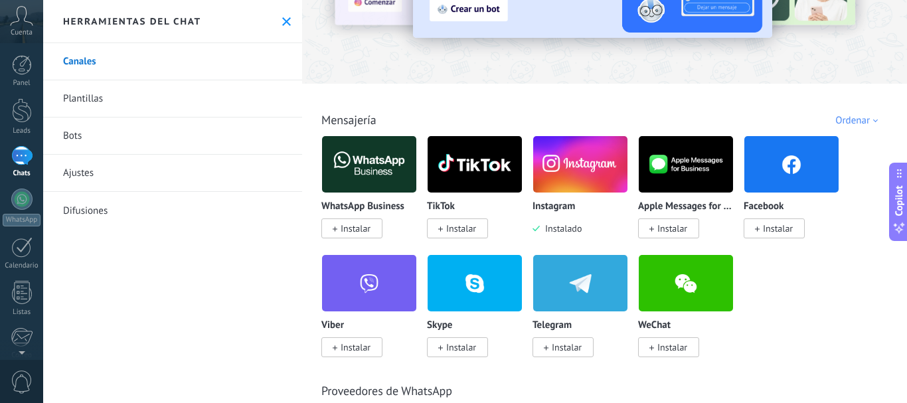
click at [603, 164] on img at bounding box center [580, 164] width 94 height 64
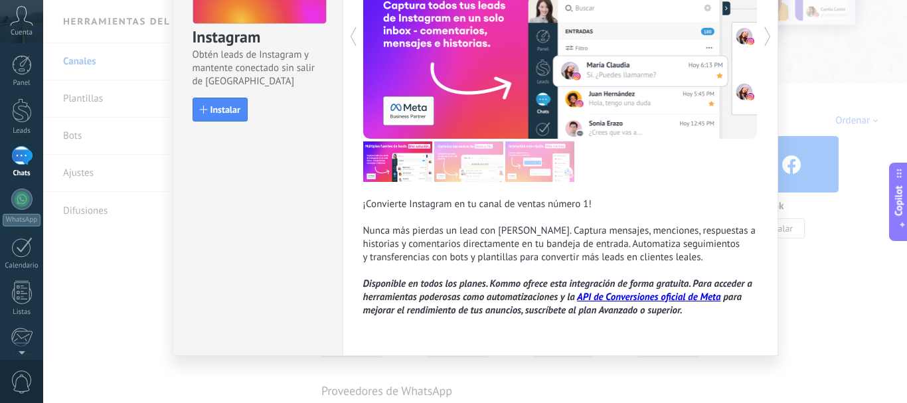
scroll to position [136, 0]
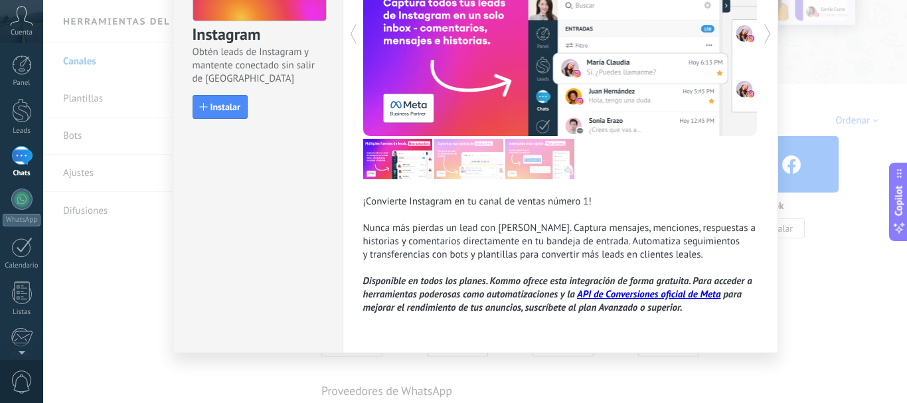
click at [665, 293] on link "API de Conversiones oficial de Meta" at bounding box center [648, 294] width 143 height 13
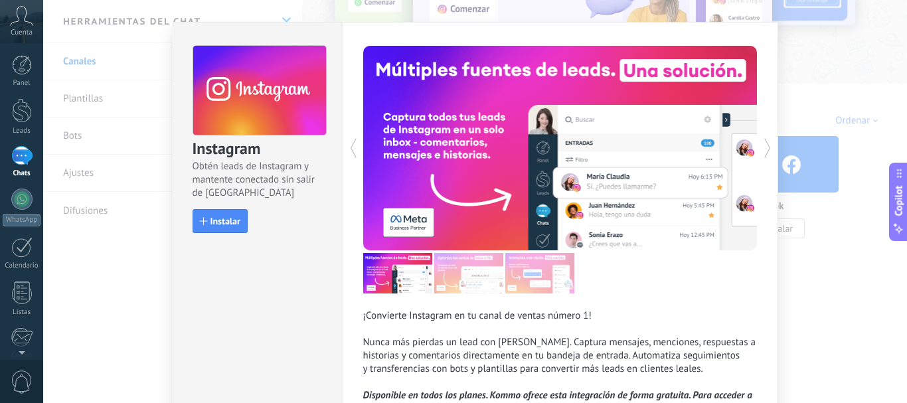
scroll to position [3, 0]
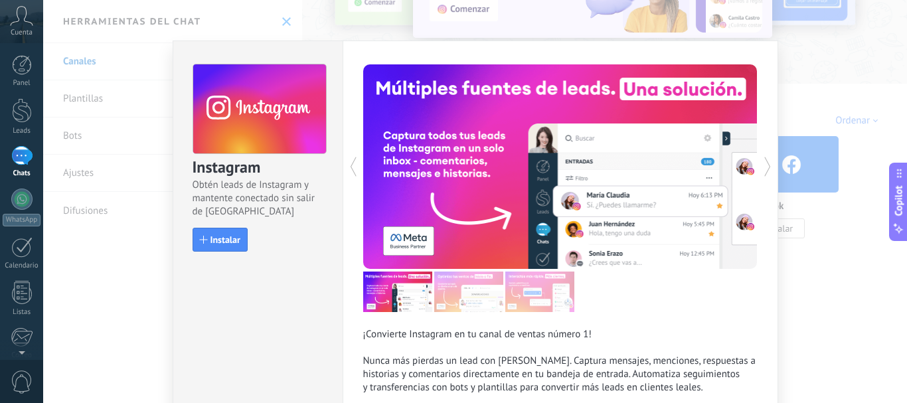
click at [137, 108] on div "Instagram Obtén leads de Instagram y mantente conectado sin salir de Kommo Inst…" at bounding box center [475, 201] width 864 height 403
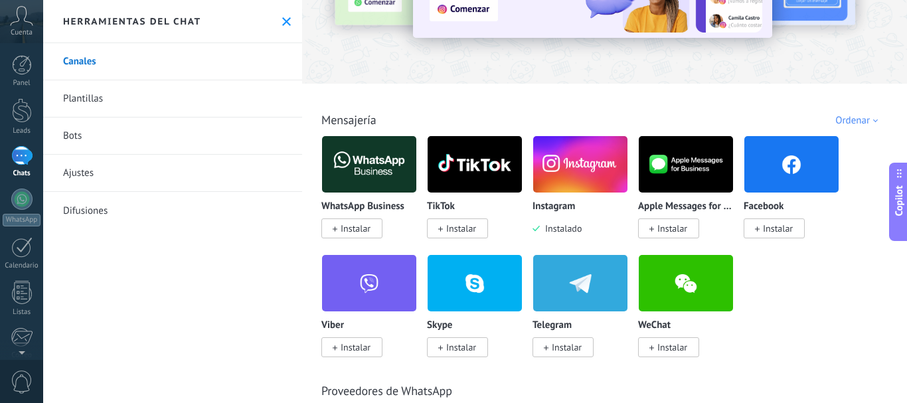
scroll to position [0, 0]
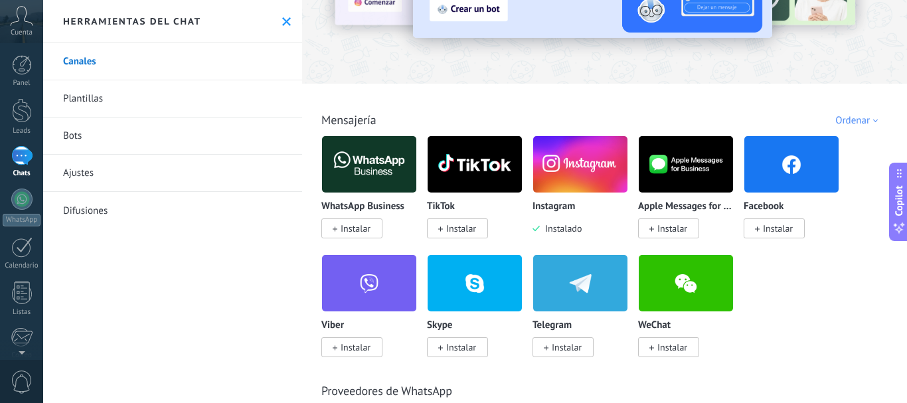
click at [286, 19] on button at bounding box center [286, 21] width 11 height 11
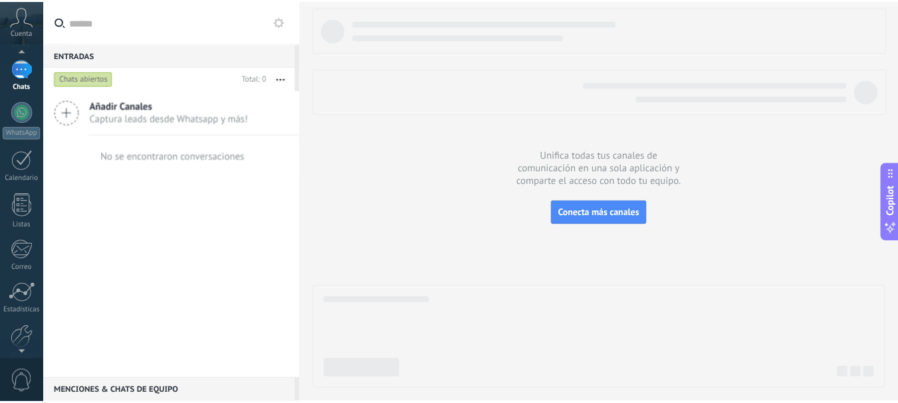
scroll to position [149, 0]
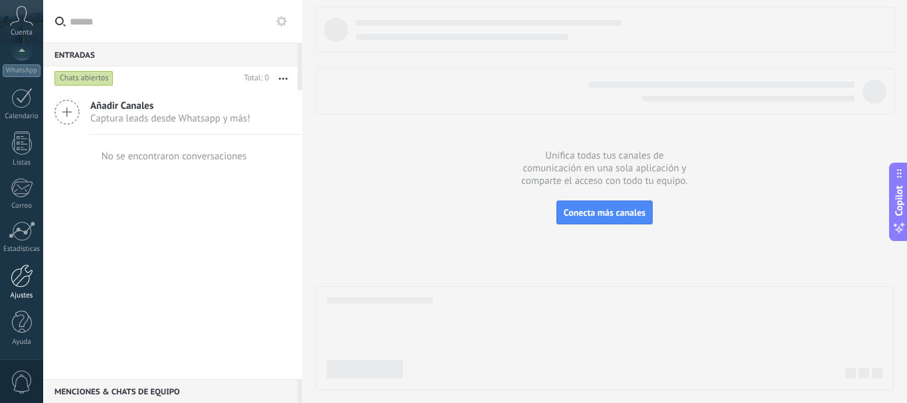
click at [21, 276] on div at bounding box center [22, 275] width 23 height 23
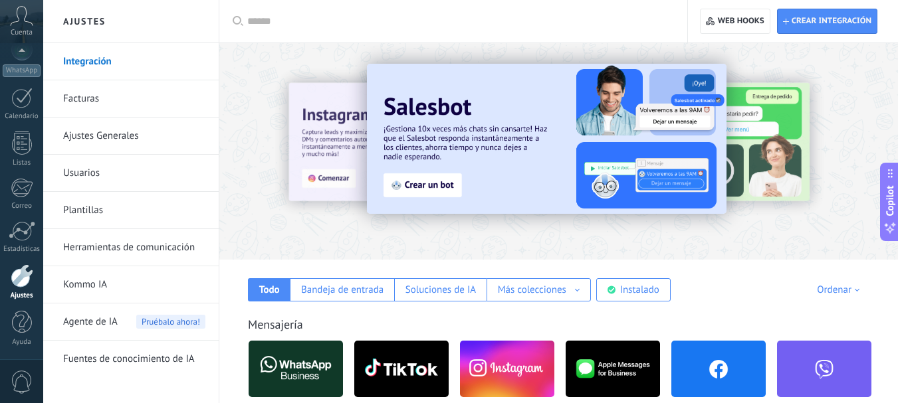
click at [25, 27] on div "Cuenta" at bounding box center [21, 21] width 43 height 43
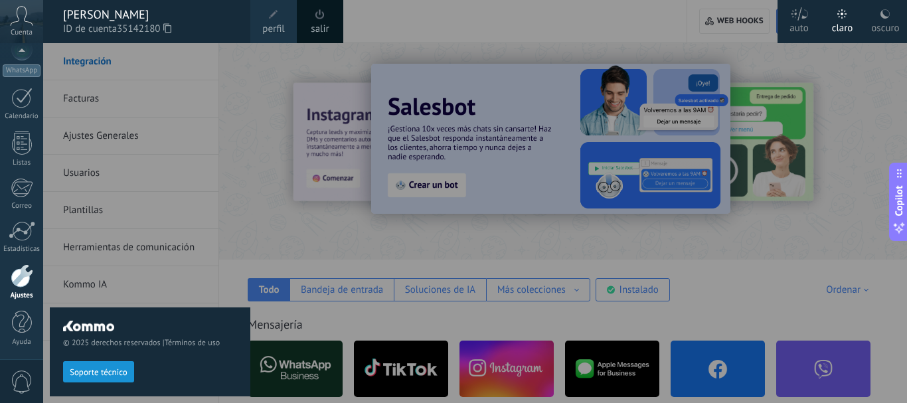
click at [175, 77] on div "© 2025 derechos reservados | Términos de uso Soporte técnico" at bounding box center [150, 223] width 201 height 360
click at [86, 103] on div "© 2025 derechos reservados | Términos de uso Soporte técnico" at bounding box center [150, 223] width 201 height 360
click at [18, 25] on icon at bounding box center [21, 16] width 23 height 20
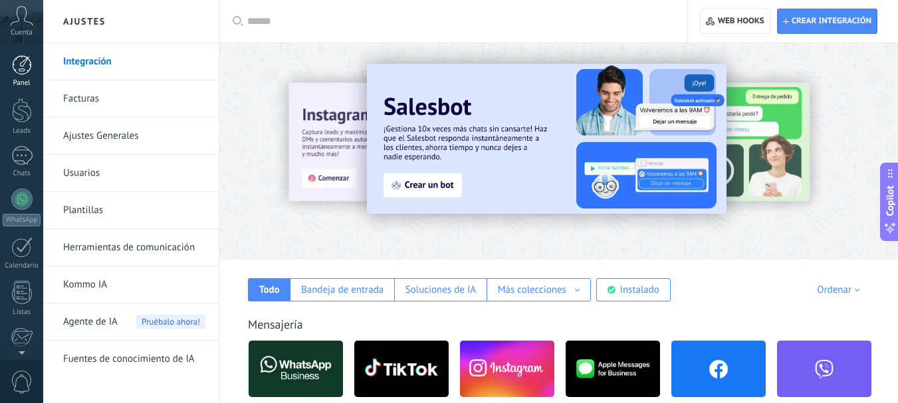
click at [23, 78] on link "Panel" at bounding box center [21, 71] width 43 height 33
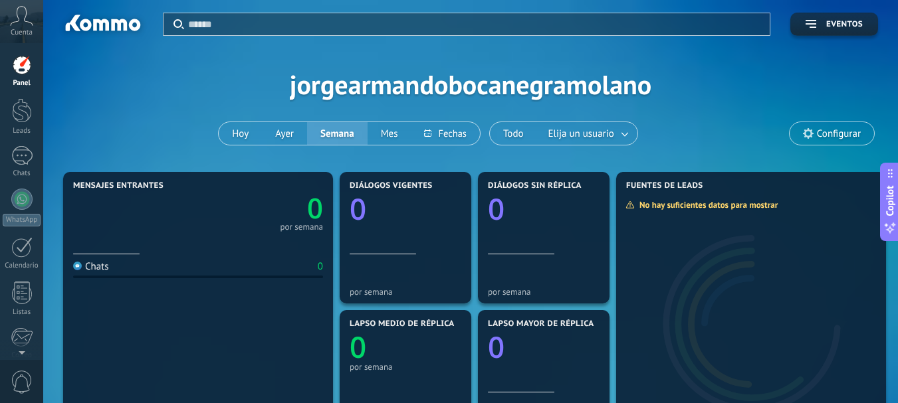
click at [816, 132] on span "Configurar" at bounding box center [838, 133] width 44 height 11
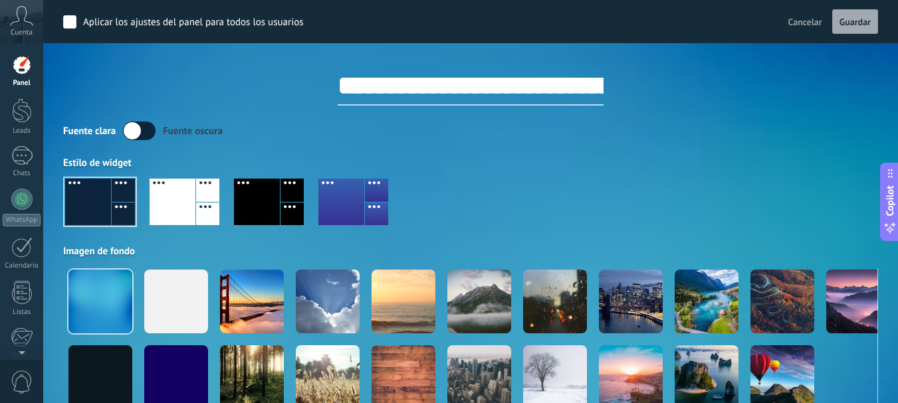
click at [142, 130] on label at bounding box center [139, 131] width 33 height 19
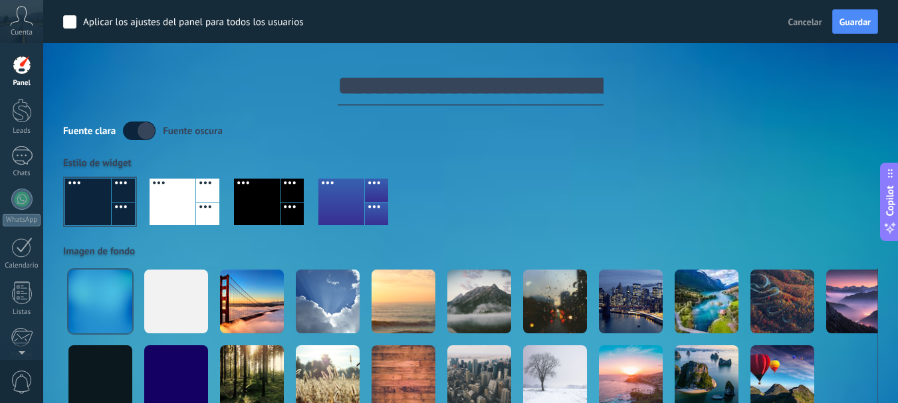
click at [145, 130] on label at bounding box center [139, 131] width 33 height 19
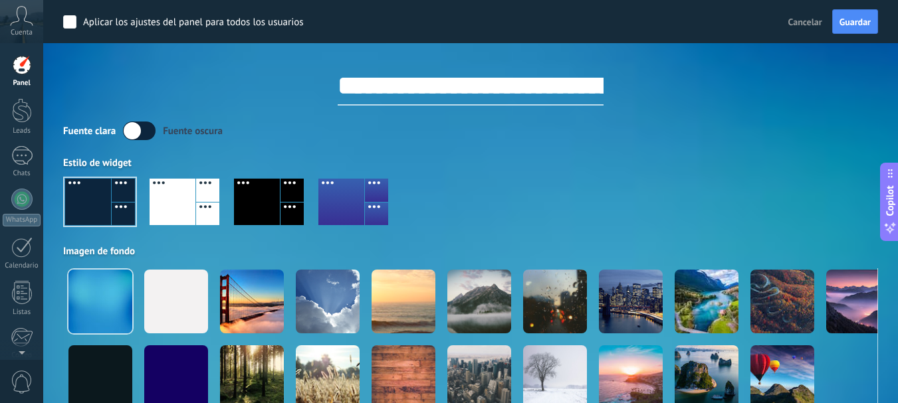
click at [179, 207] on div at bounding box center [172, 202] width 46 height 47
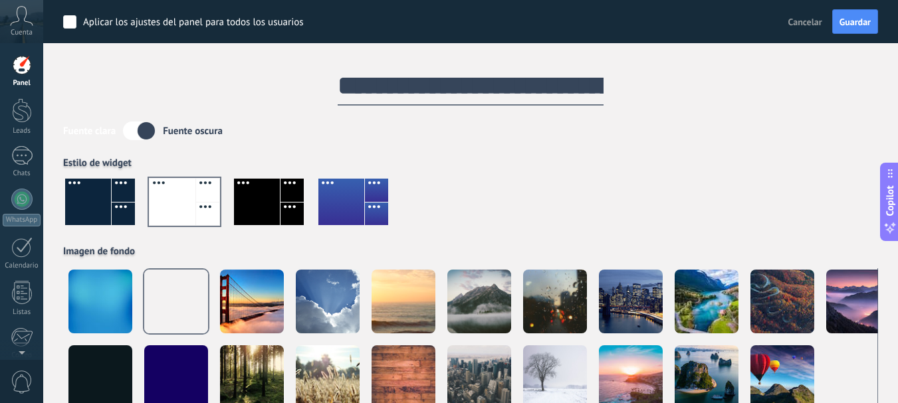
click at [144, 130] on label at bounding box center [139, 131] width 33 height 19
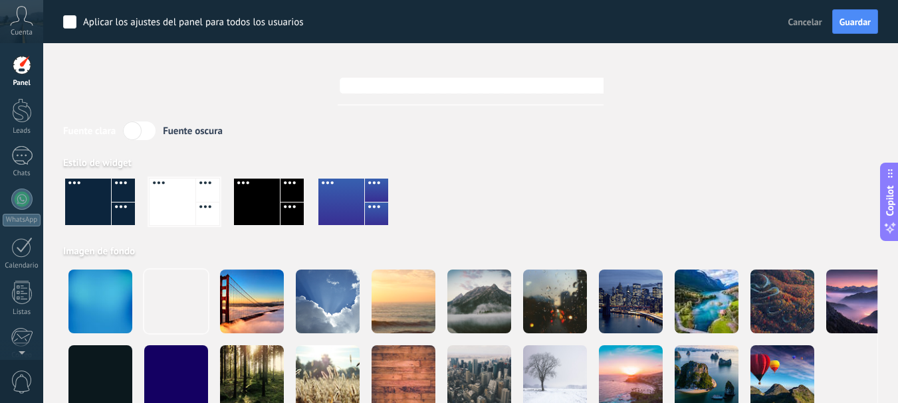
click at [145, 130] on label at bounding box center [139, 131] width 33 height 19
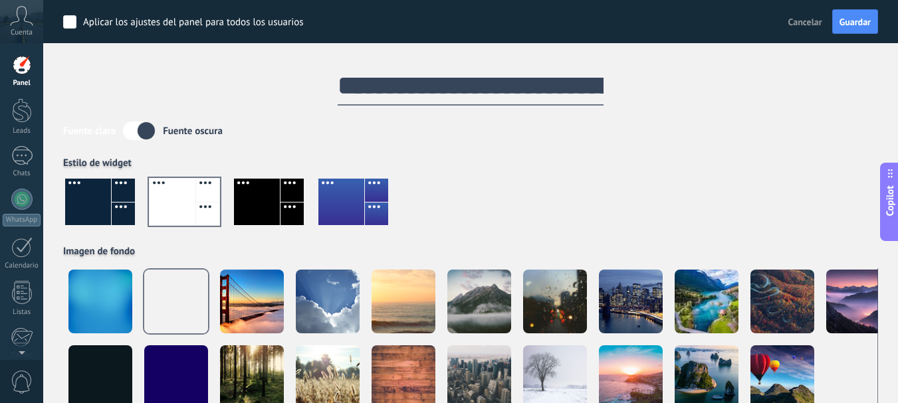
click at [100, 199] on div at bounding box center [88, 202] width 46 height 47
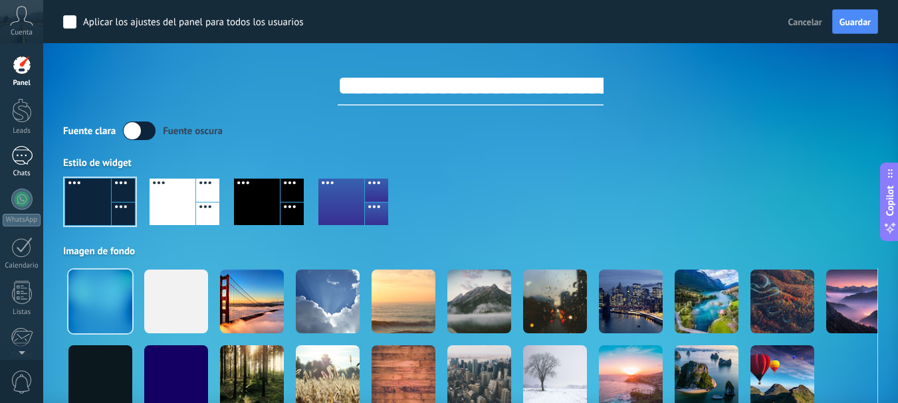
click at [23, 147] on div at bounding box center [21, 155] width 21 height 19
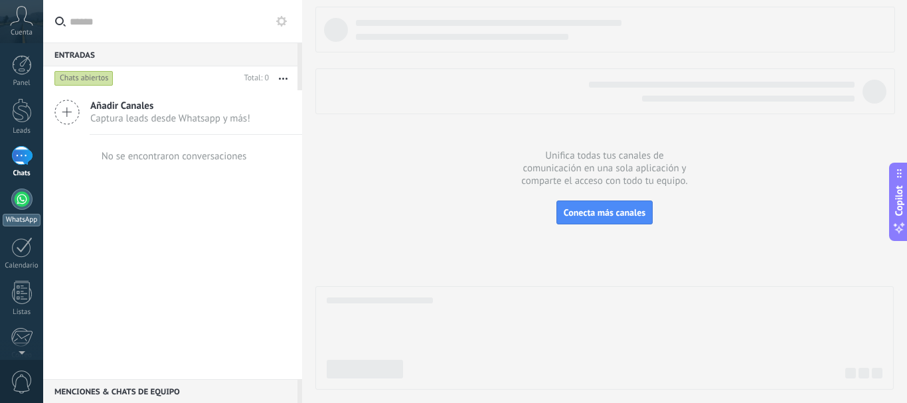
click at [31, 200] on div at bounding box center [21, 199] width 21 height 21
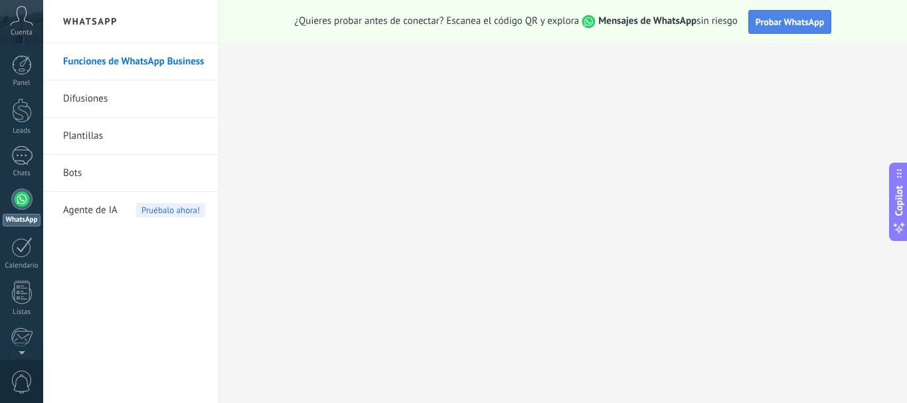
click at [791, 28] on button "Probar WhatsApp" at bounding box center [791, 22] width 84 height 24
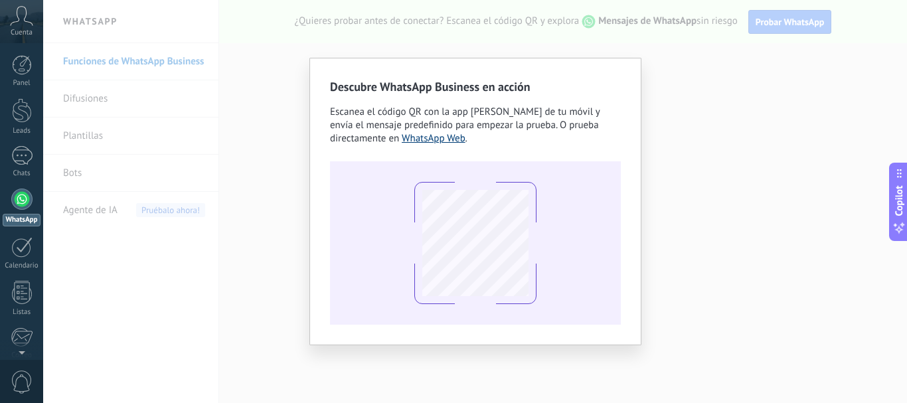
click at [441, 141] on link "WhatsApp Web" at bounding box center [434, 138] width 64 height 13
click at [241, 143] on div "Descubre WhatsApp Business en acción Escanea el código QR con la app [PERSON_NA…" at bounding box center [475, 201] width 864 height 403
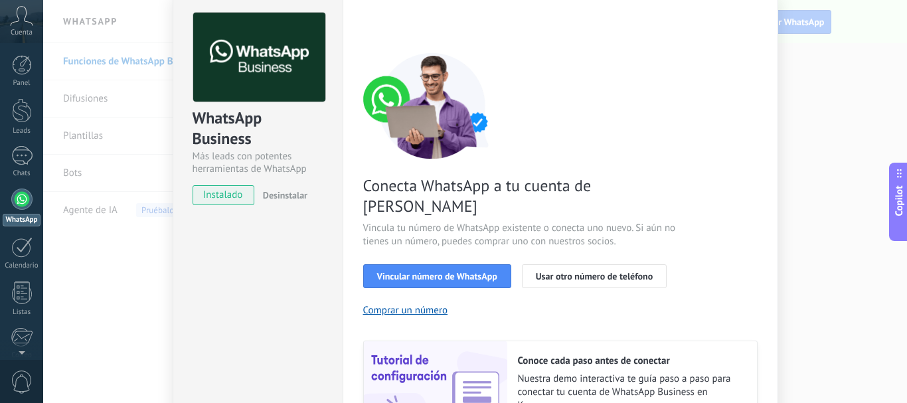
scroll to position [54, 0]
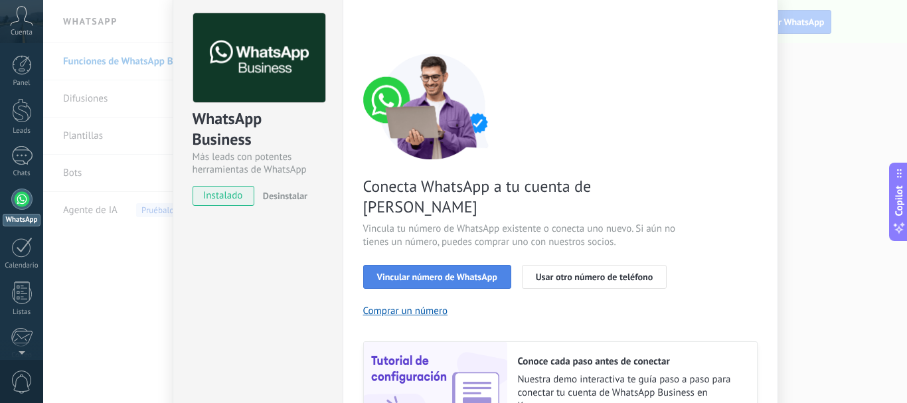
click at [483, 272] on span "Vincular número de WhatsApp" at bounding box center [437, 276] width 120 height 9
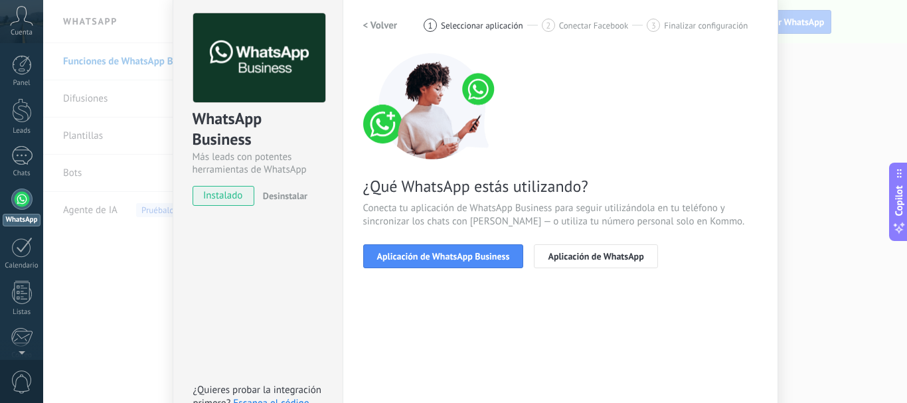
scroll to position [120, 0]
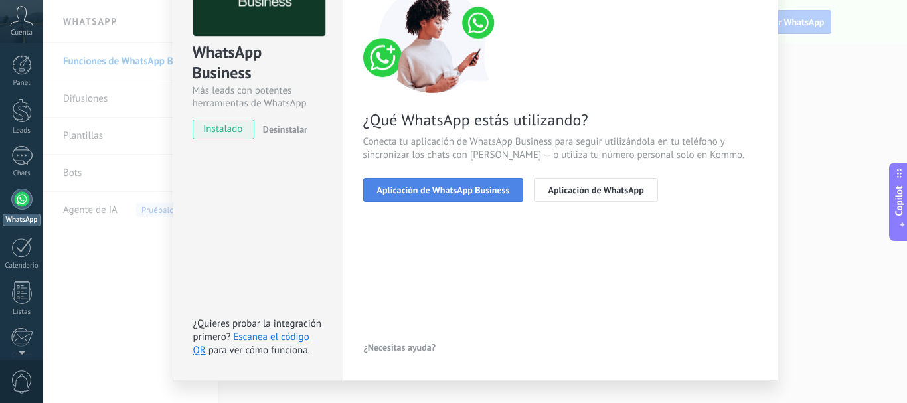
click at [472, 189] on span "Aplicación de WhatsApp Business" at bounding box center [443, 189] width 133 height 9
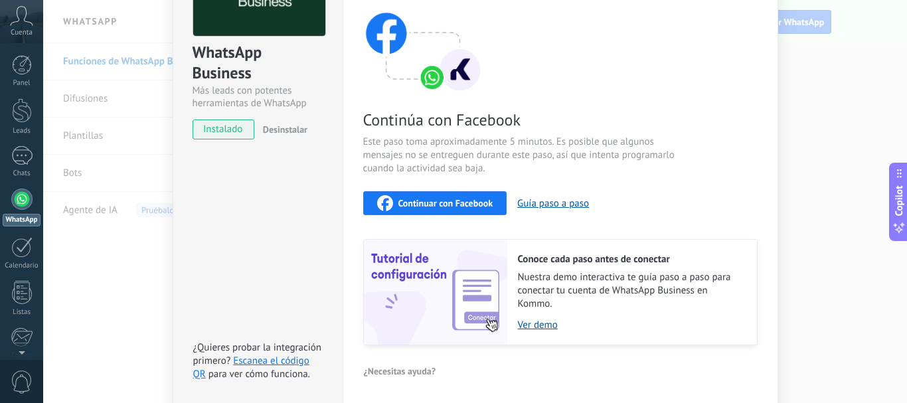
click at [804, 171] on div "WhatsApp Business Más leads con potentes herramientas de WhatsApp instalado Des…" at bounding box center [475, 201] width 864 height 403
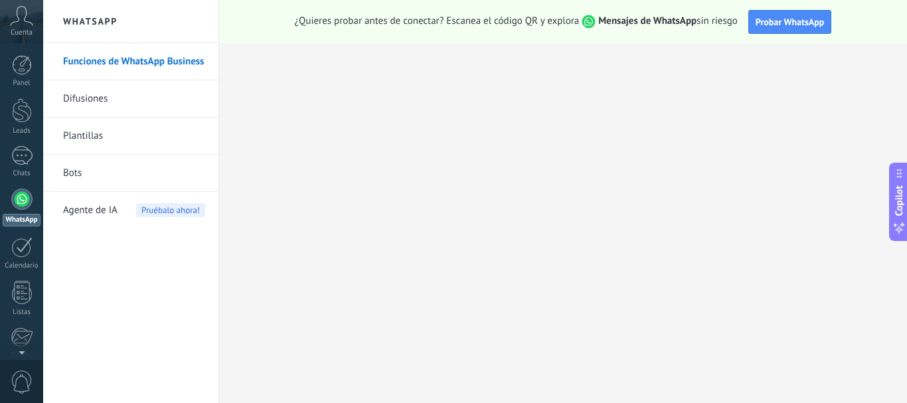
scroll to position [0, 0]
click at [21, 155] on div at bounding box center [21, 155] width 21 height 19
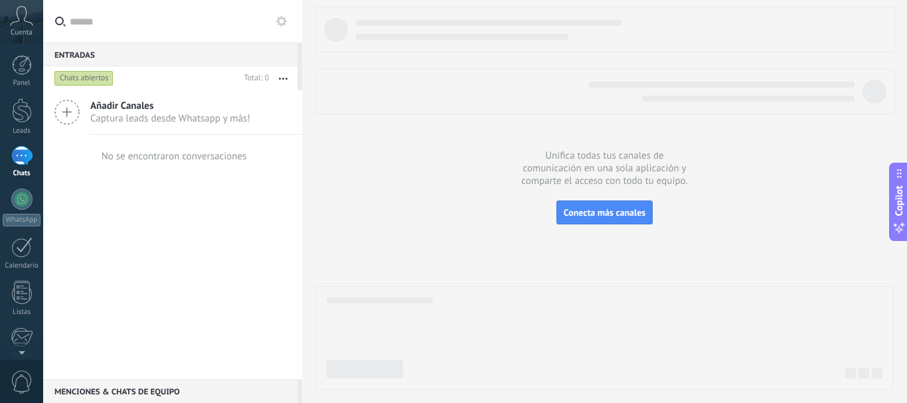
click at [280, 22] on icon at bounding box center [281, 21] width 11 height 11
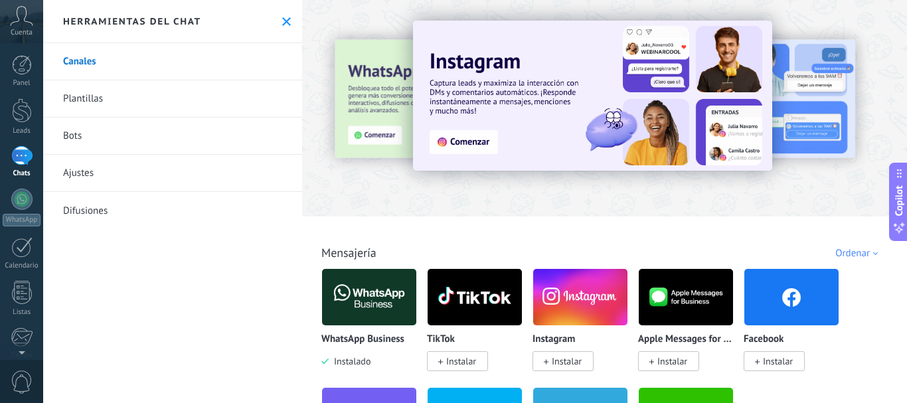
click at [142, 182] on link "Ajustes" at bounding box center [172, 173] width 259 height 37
